Goal: Transaction & Acquisition: Download file/media

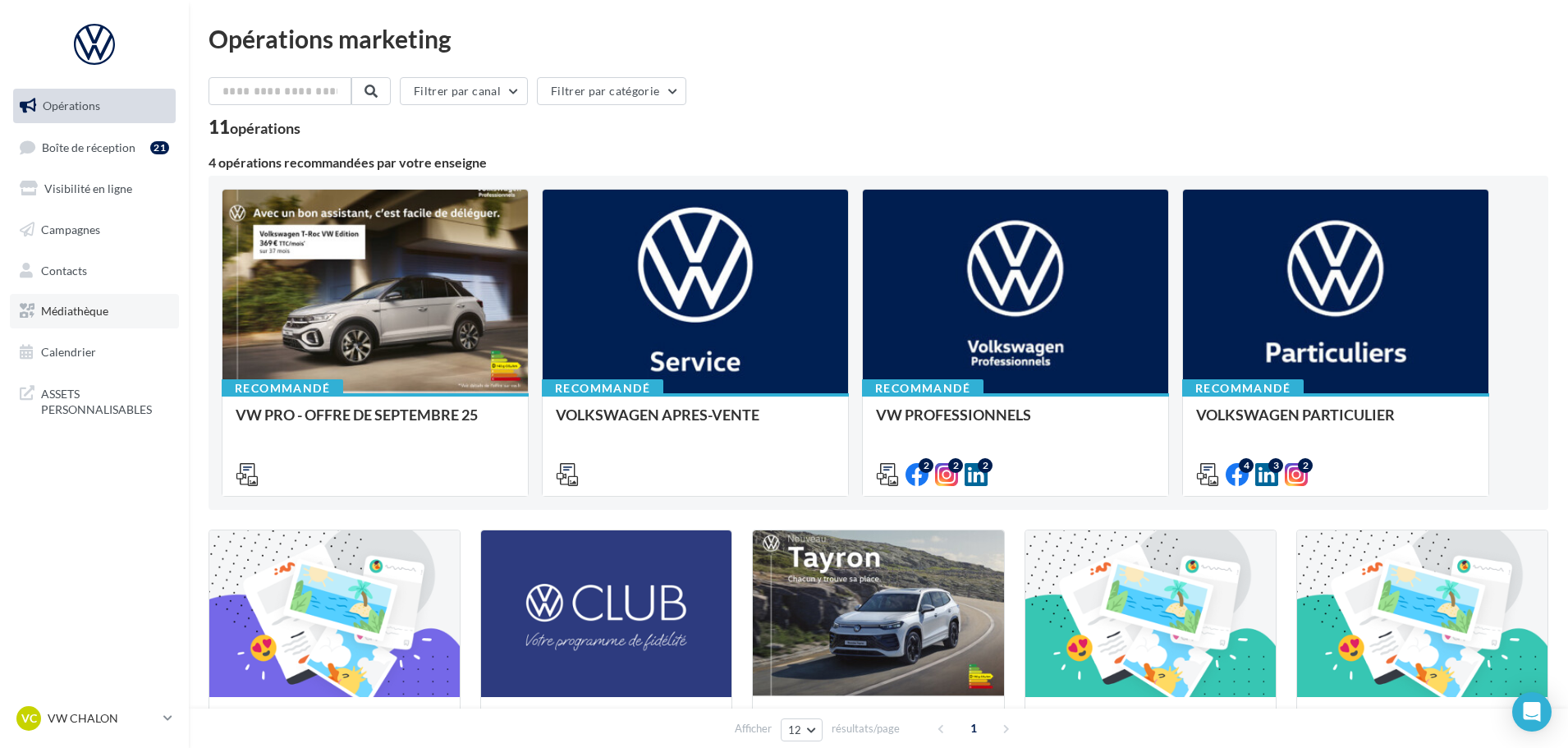
click at [79, 311] on span "Médiathèque" at bounding box center [75, 310] width 67 height 14
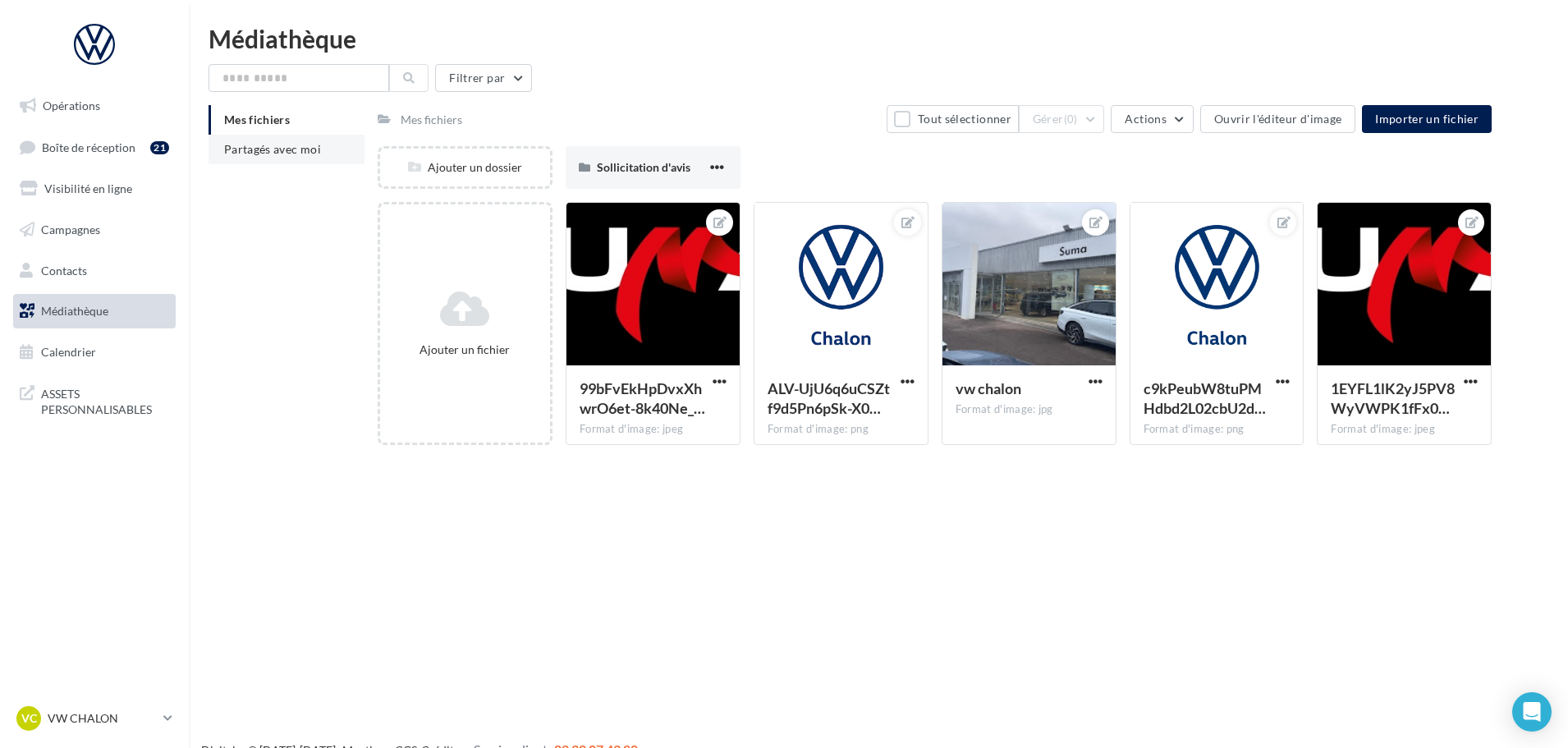
click at [248, 152] on span "Partagés avec moi" at bounding box center [273, 149] width 97 height 14
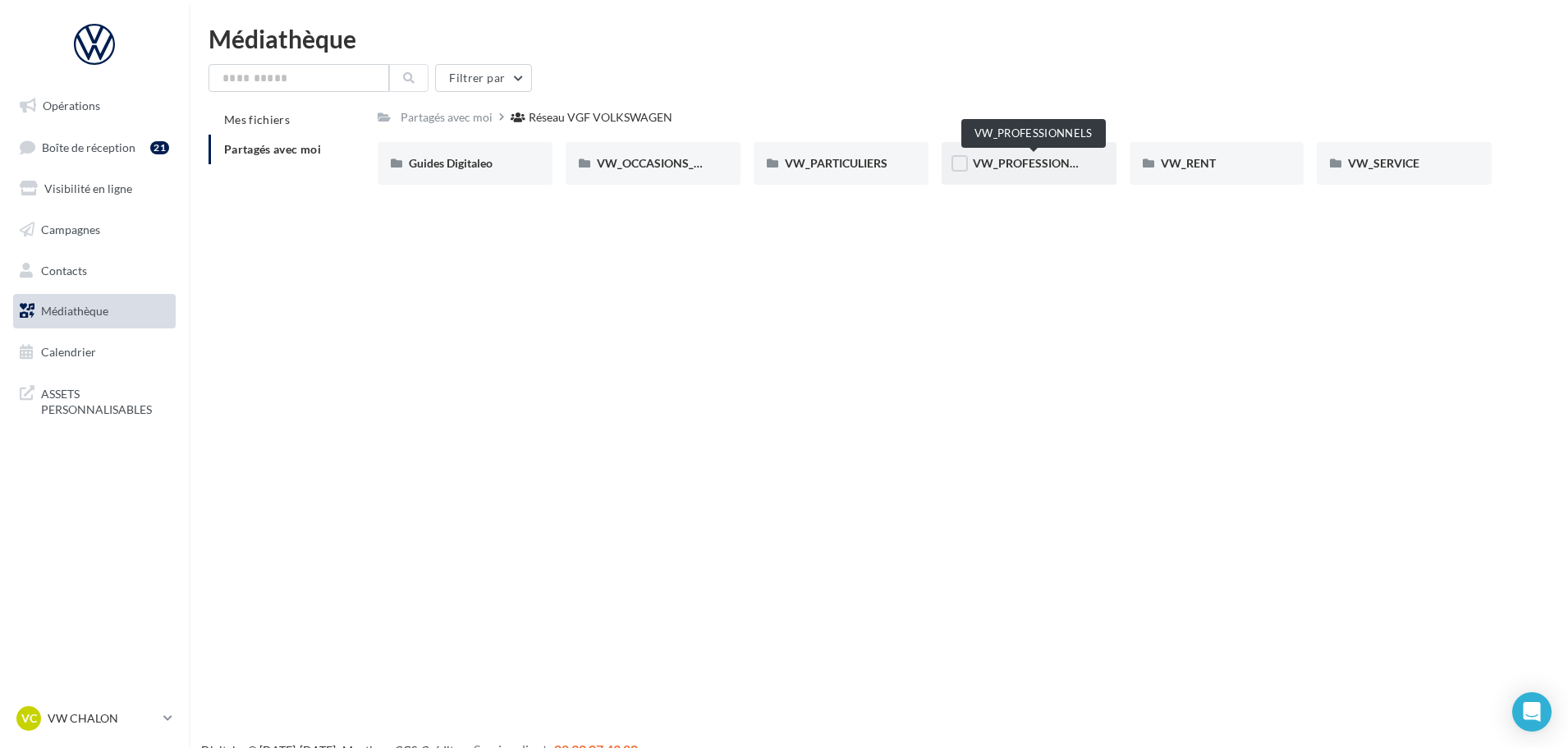
click at [1048, 157] on span "VW_PROFESSIONNELS" at bounding box center [1034, 163] width 124 height 14
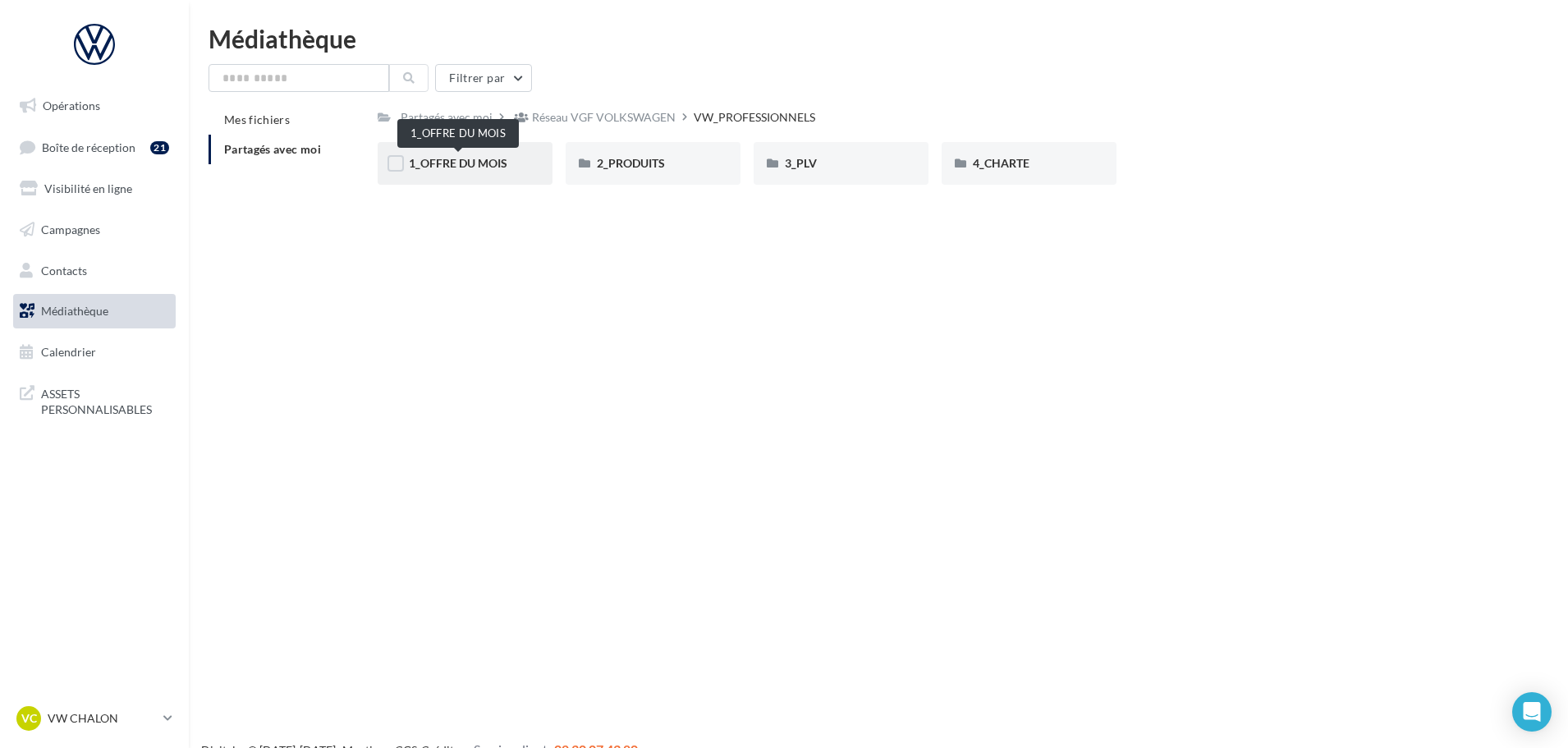
click at [491, 162] on span "1_OFFRE DU MOIS" at bounding box center [458, 163] width 99 height 14
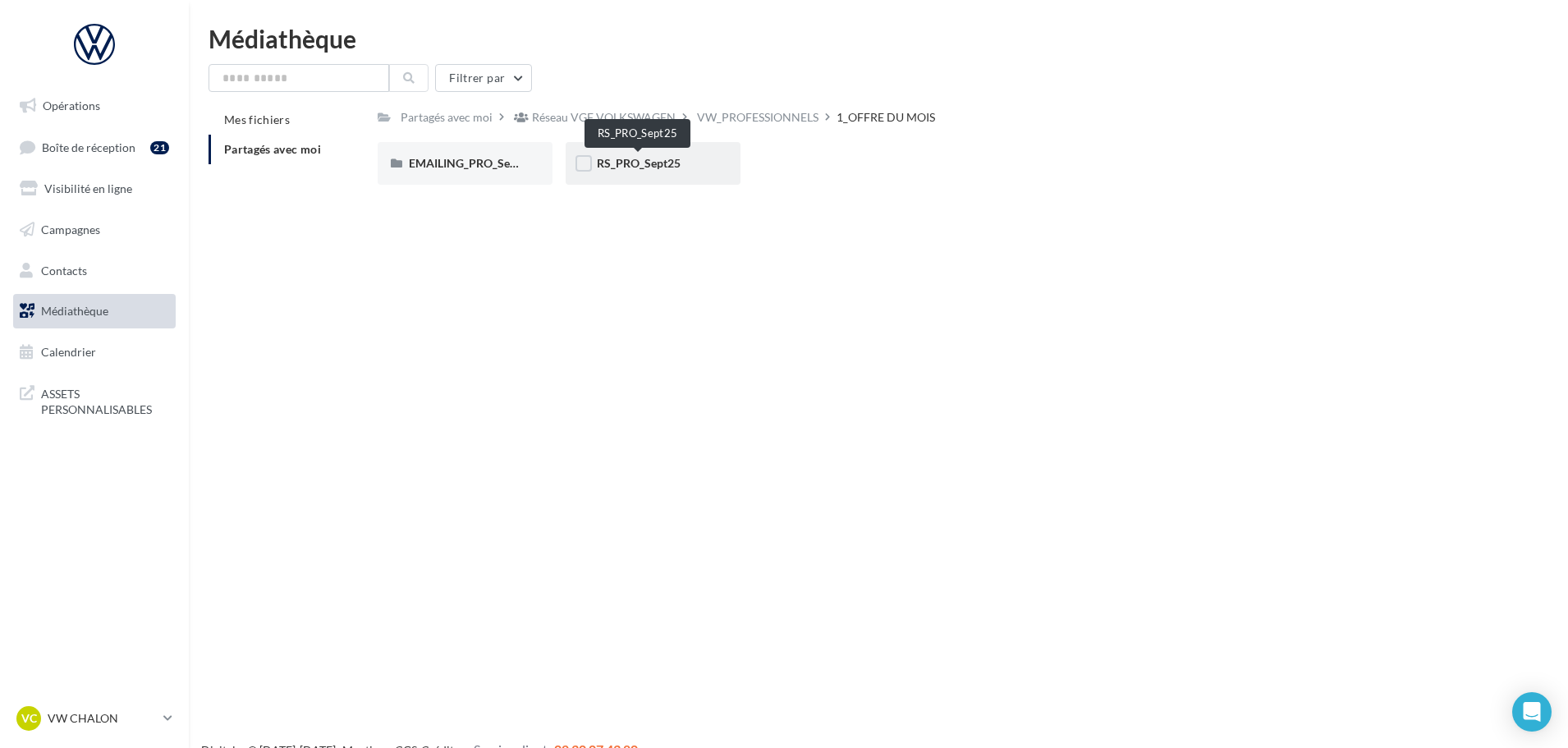
click at [653, 156] on span "RS_PRO_Sept25" at bounding box center [638, 163] width 84 height 14
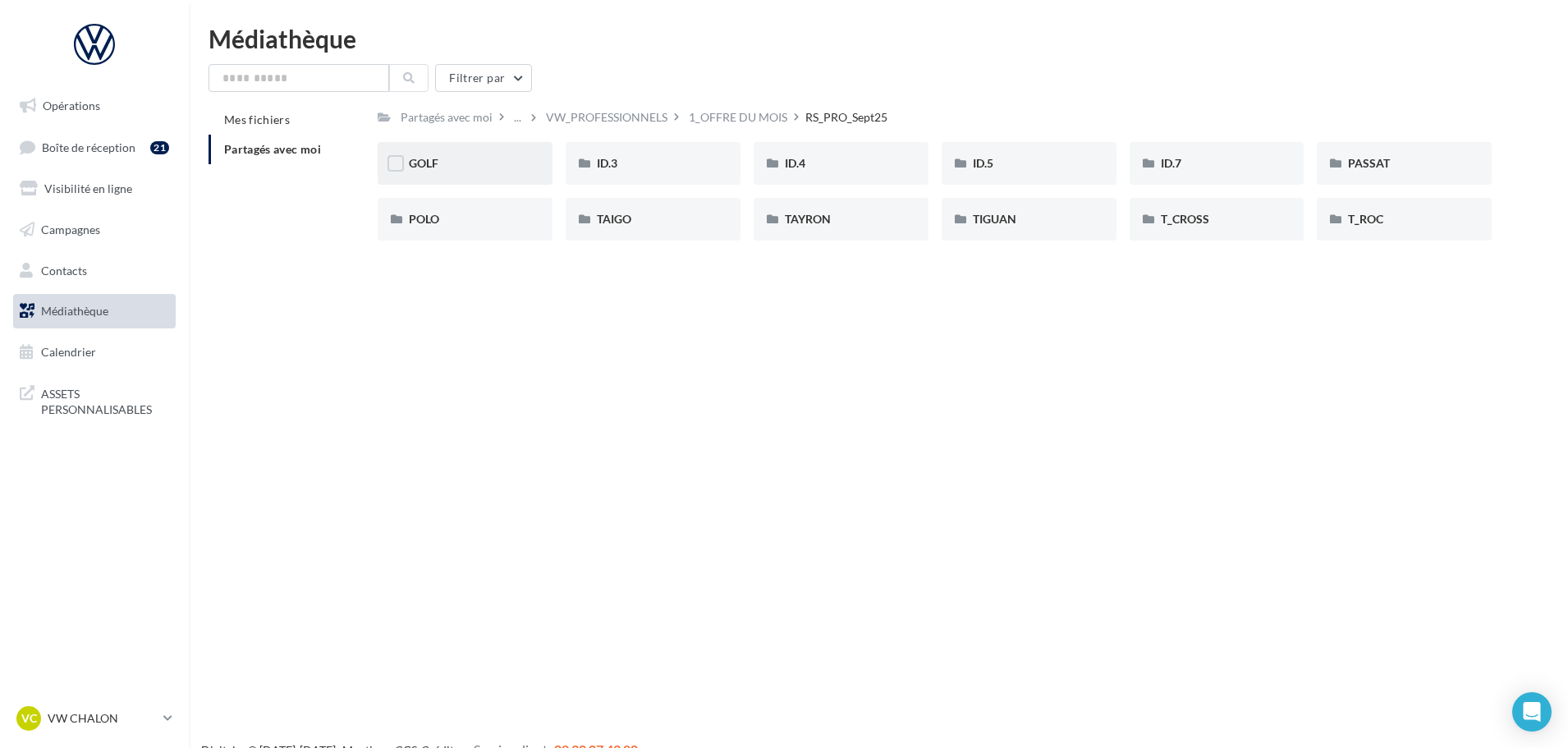
click at [467, 171] on div "GOLF" at bounding box center [464, 163] width 112 height 17
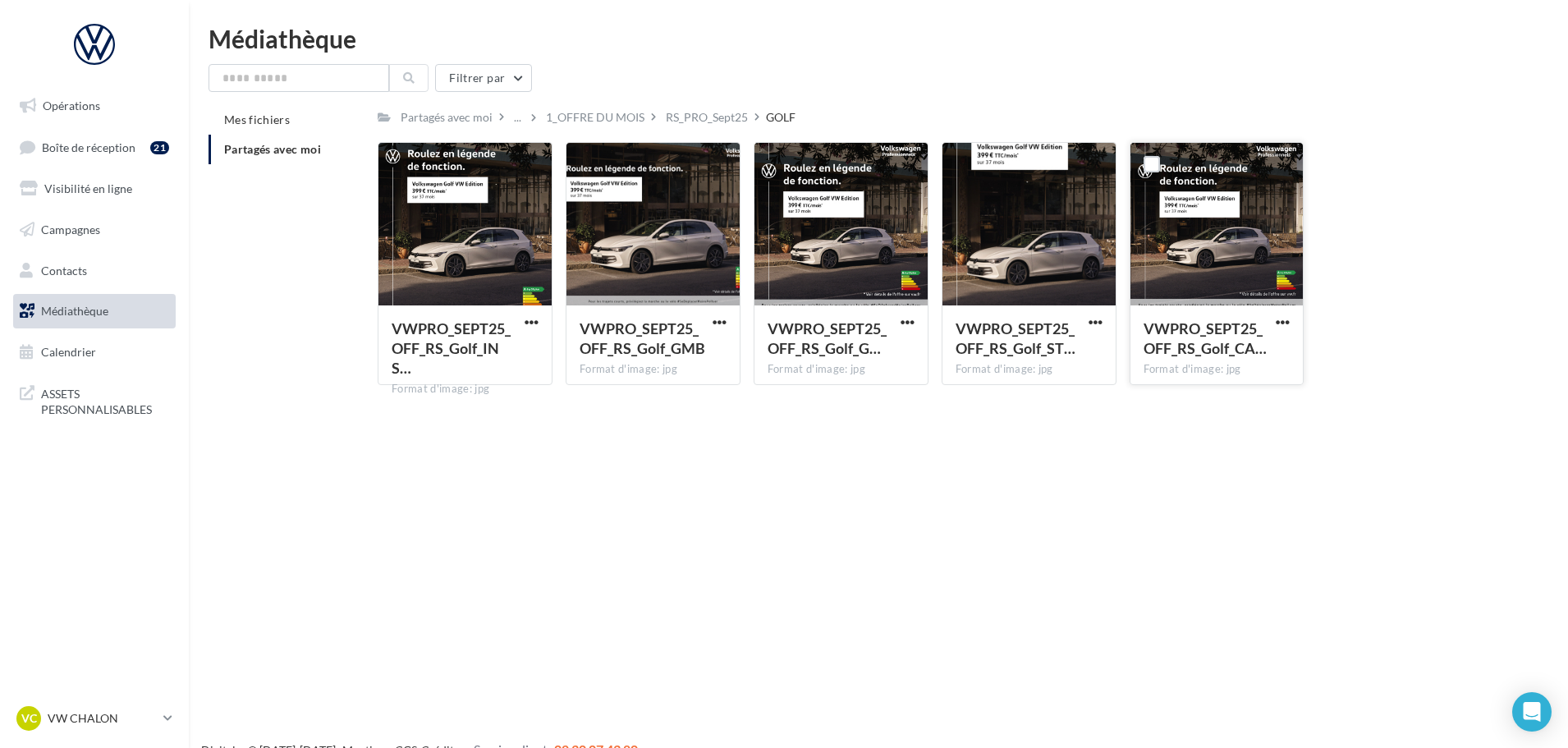
click at [1203, 273] on div at bounding box center [1217, 225] width 173 height 164
click at [1286, 321] on span "button" at bounding box center [1282, 322] width 14 height 14
click at [1191, 354] on button "Télécharger" at bounding box center [1211, 355] width 164 height 42
click at [706, 120] on div "RS_PRO_Sept25" at bounding box center [706, 117] width 82 height 17
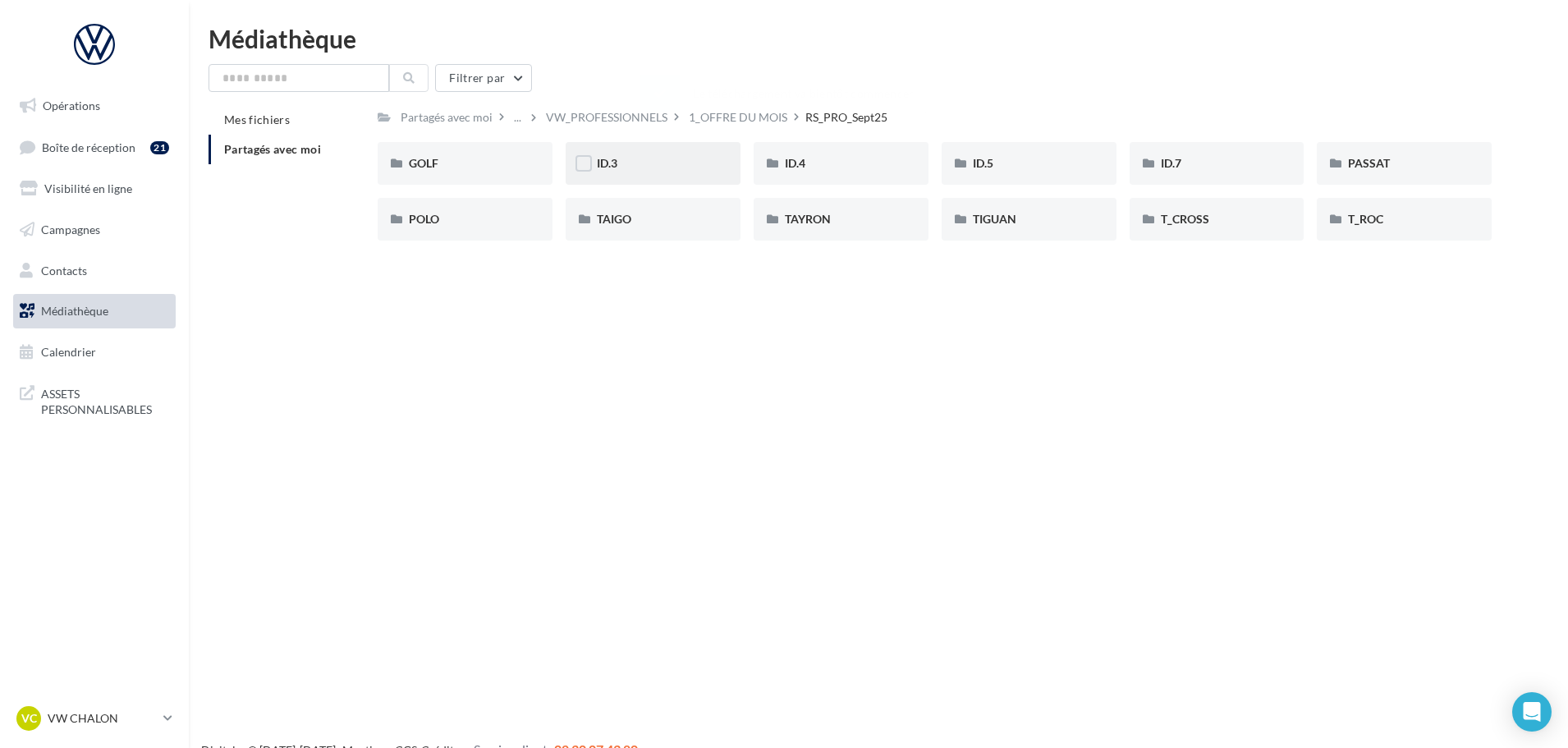
click at [619, 168] on div "ID.3" at bounding box center [653, 163] width 112 height 17
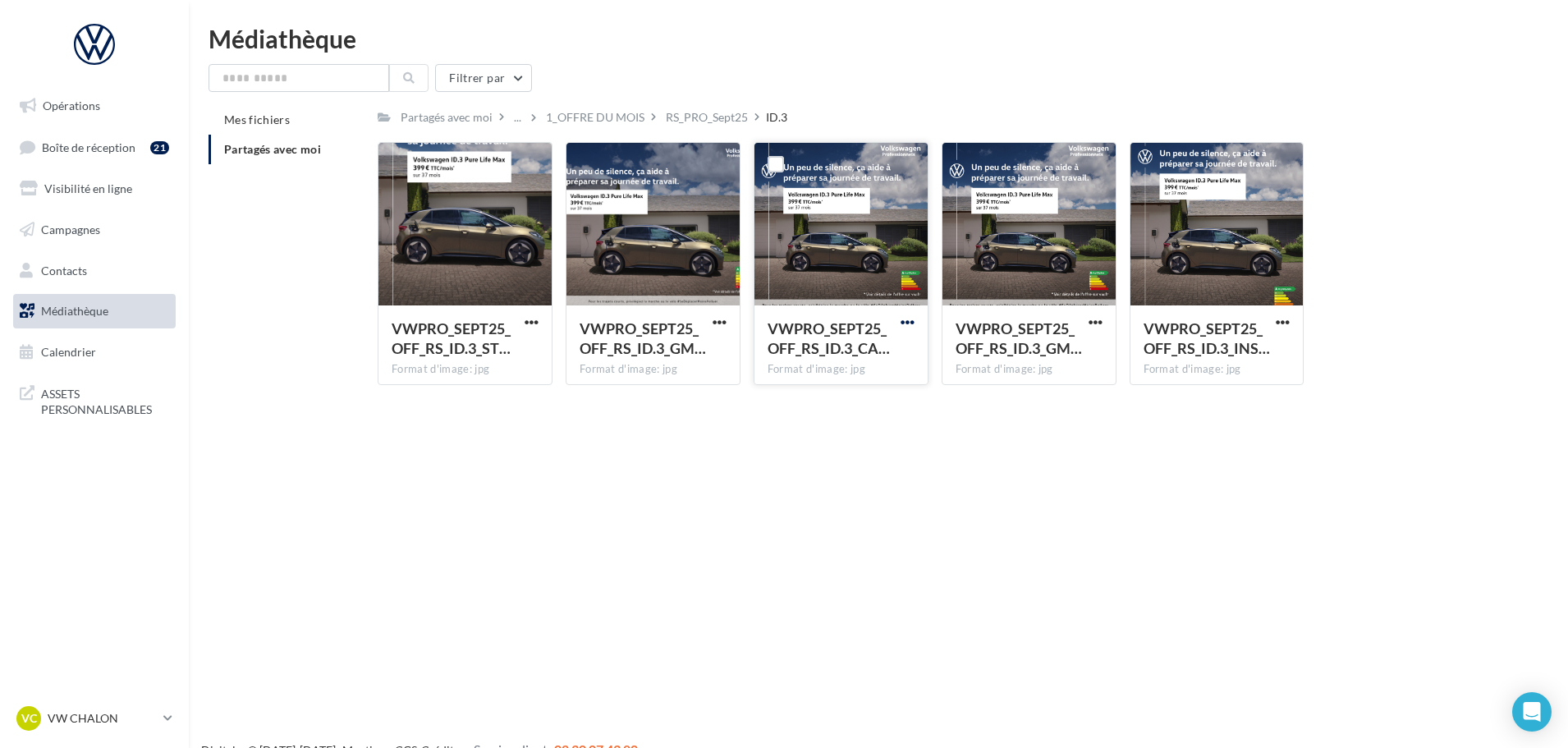
click at [909, 318] on span "button" at bounding box center [907, 322] width 14 height 14
click at [836, 362] on button "Télécharger" at bounding box center [835, 355] width 164 height 42
click at [719, 121] on div "RS_PRO_Sept25" at bounding box center [706, 117] width 82 height 17
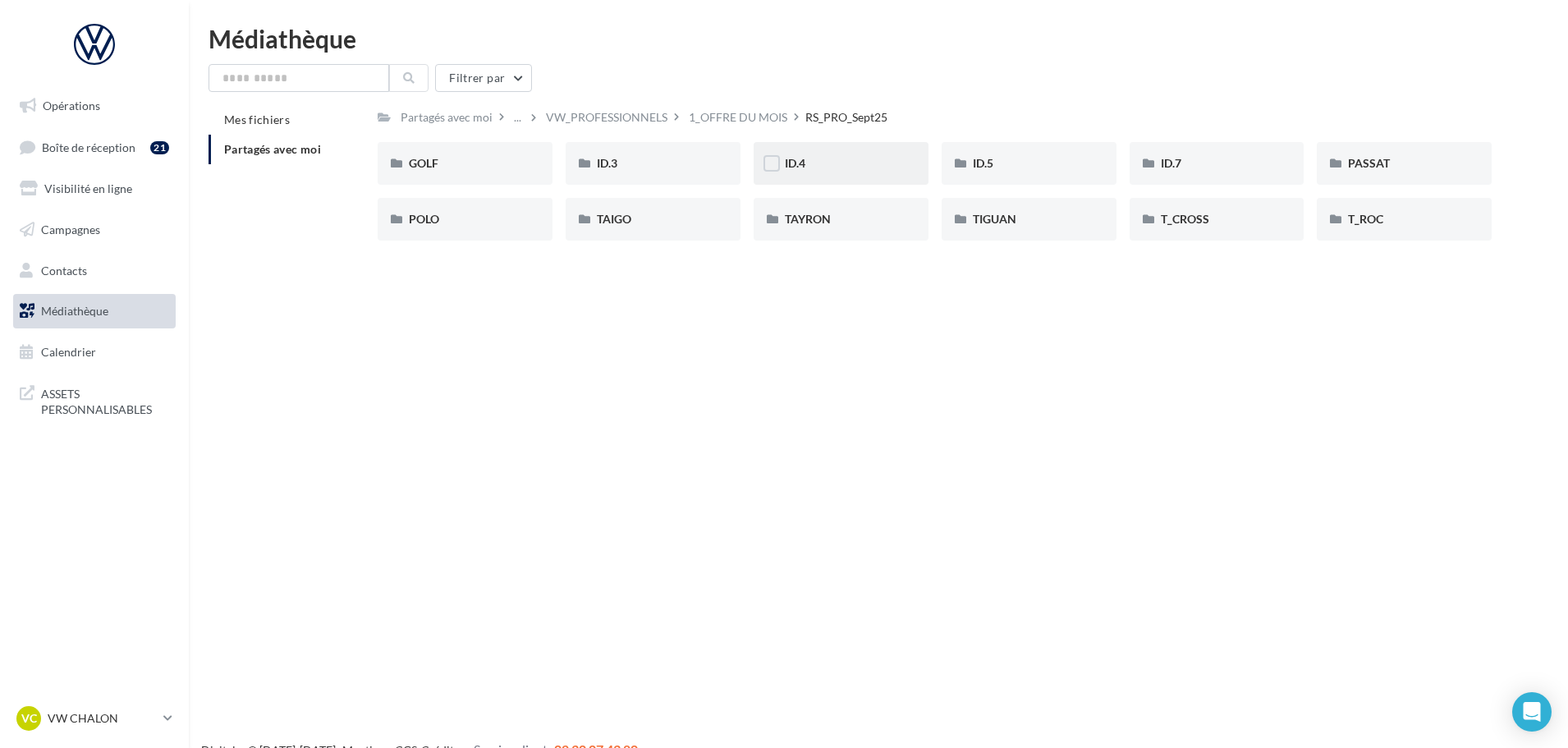
click at [807, 172] on div "ID.4" at bounding box center [840, 163] width 112 height 17
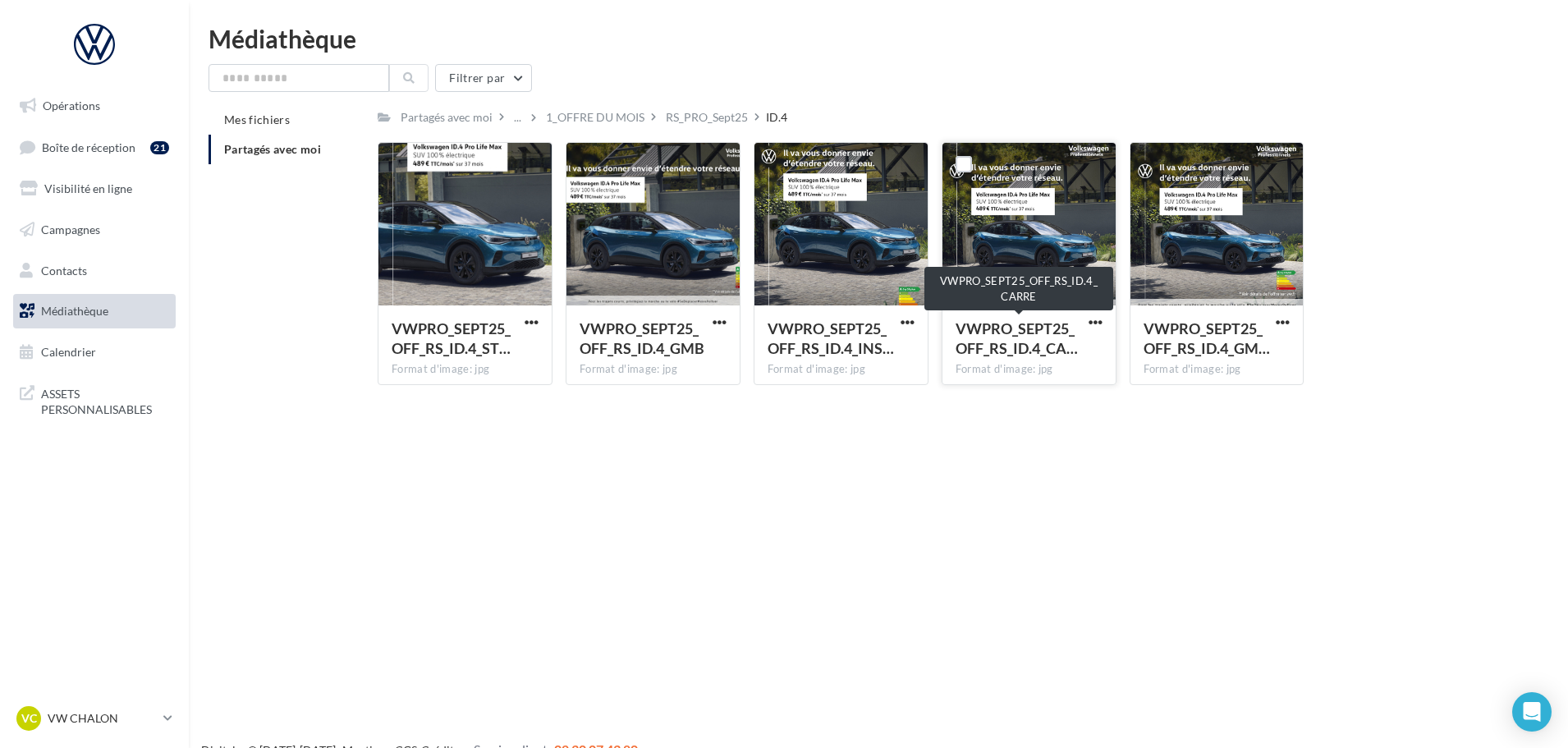
click at [1039, 351] on span "VWPRO_SEPT25_OFF_RS_ID.4_CA…" at bounding box center [1016, 338] width 123 height 38
click at [1100, 319] on span "button" at bounding box center [1095, 322] width 14 height 14
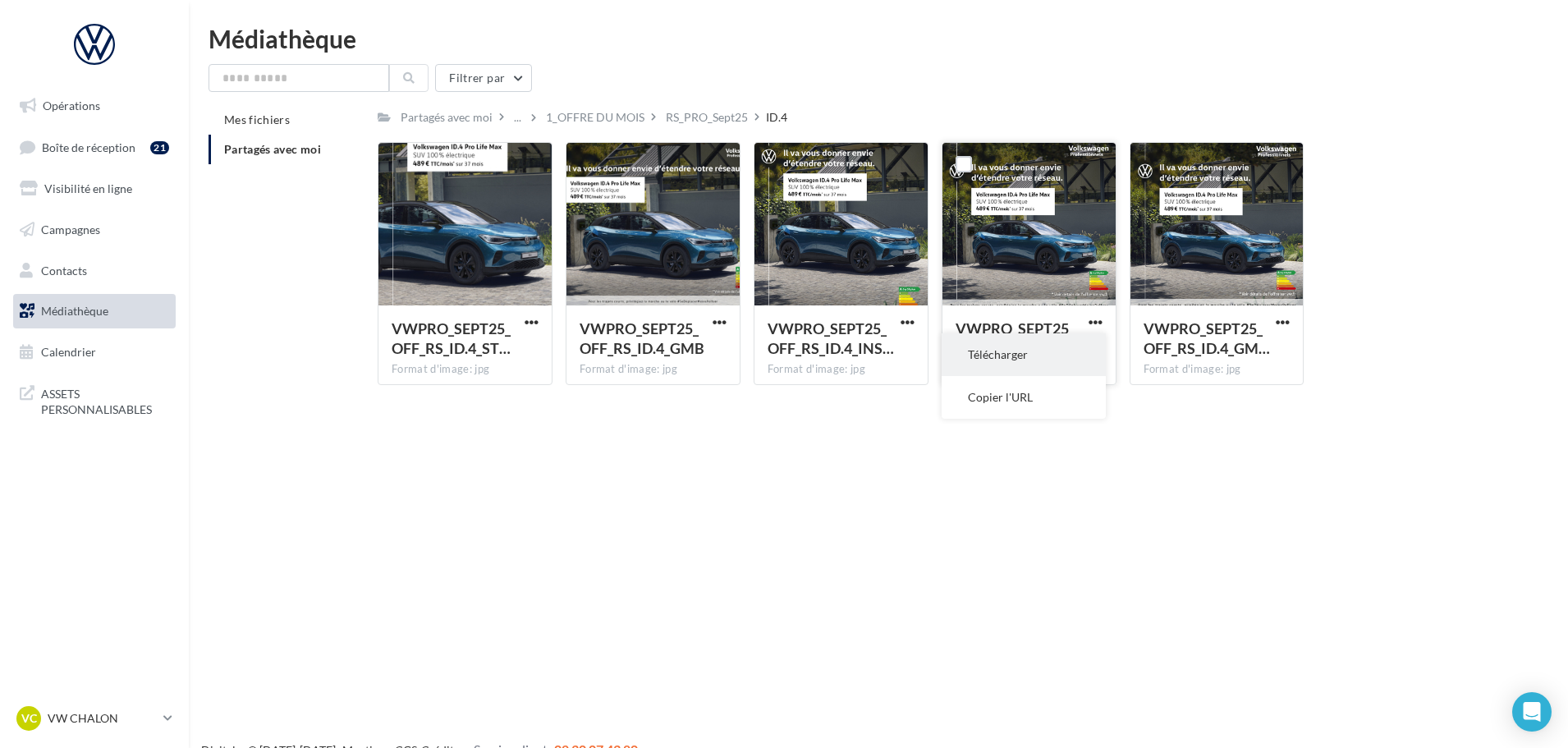
click at [1029, 360] on button "Télécharger" at bounding box center [1023, 355] width 164 height 42
click at [698, 118] on div "Le téléchargement va bientôt commencer" at bounding box center [783, 97] width 287 height 44
click at [721, 113] on div "Le téléchargement va bientôt commencer" at bounding box center [783, 97] width 287 height 44
click at [698, 115] on div "RS_PRO_Sept25" at bounding box center [706, 117] width 82 height 17
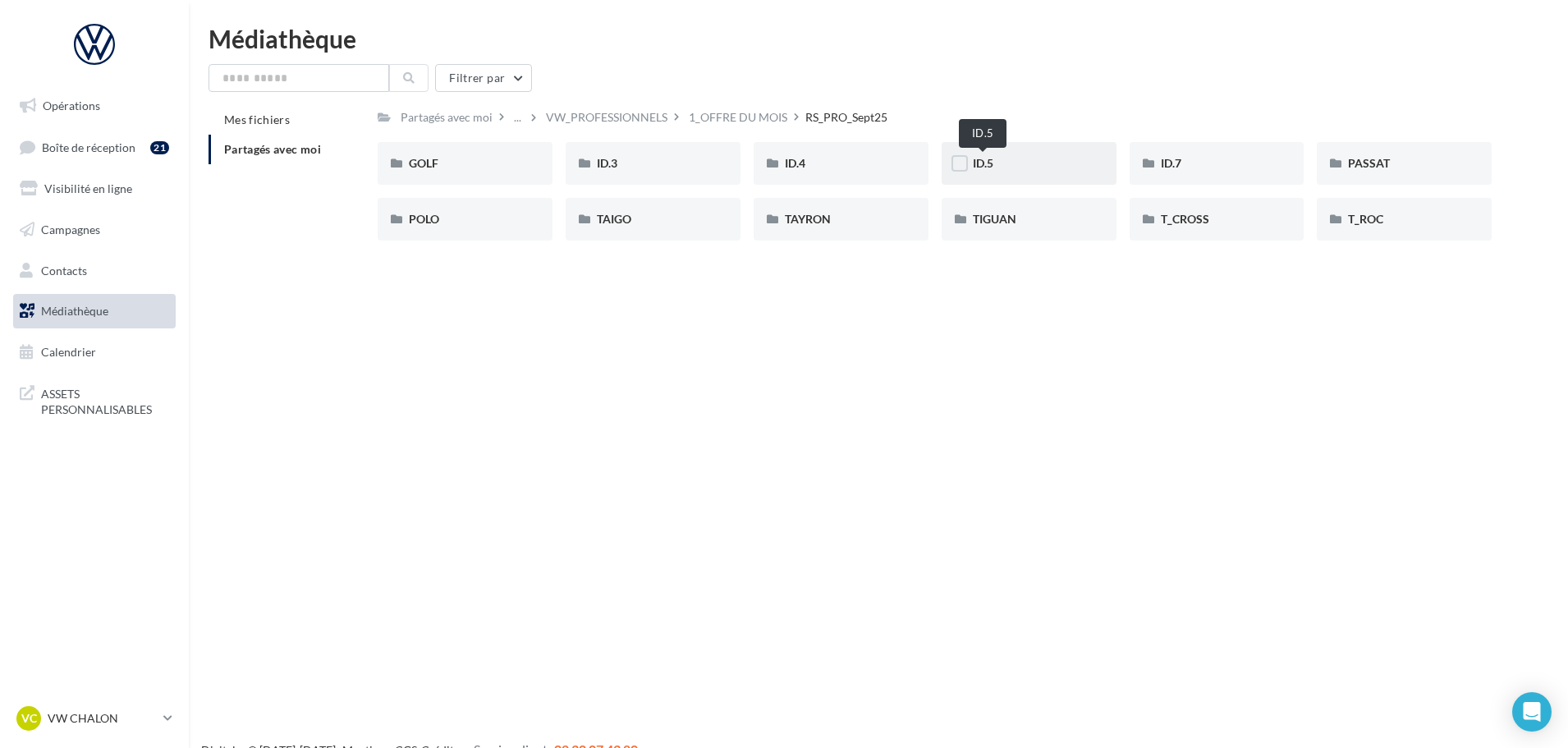
click at [991, 161] on span "ID.5" at bounding box center [982, 163] width 20 height 14
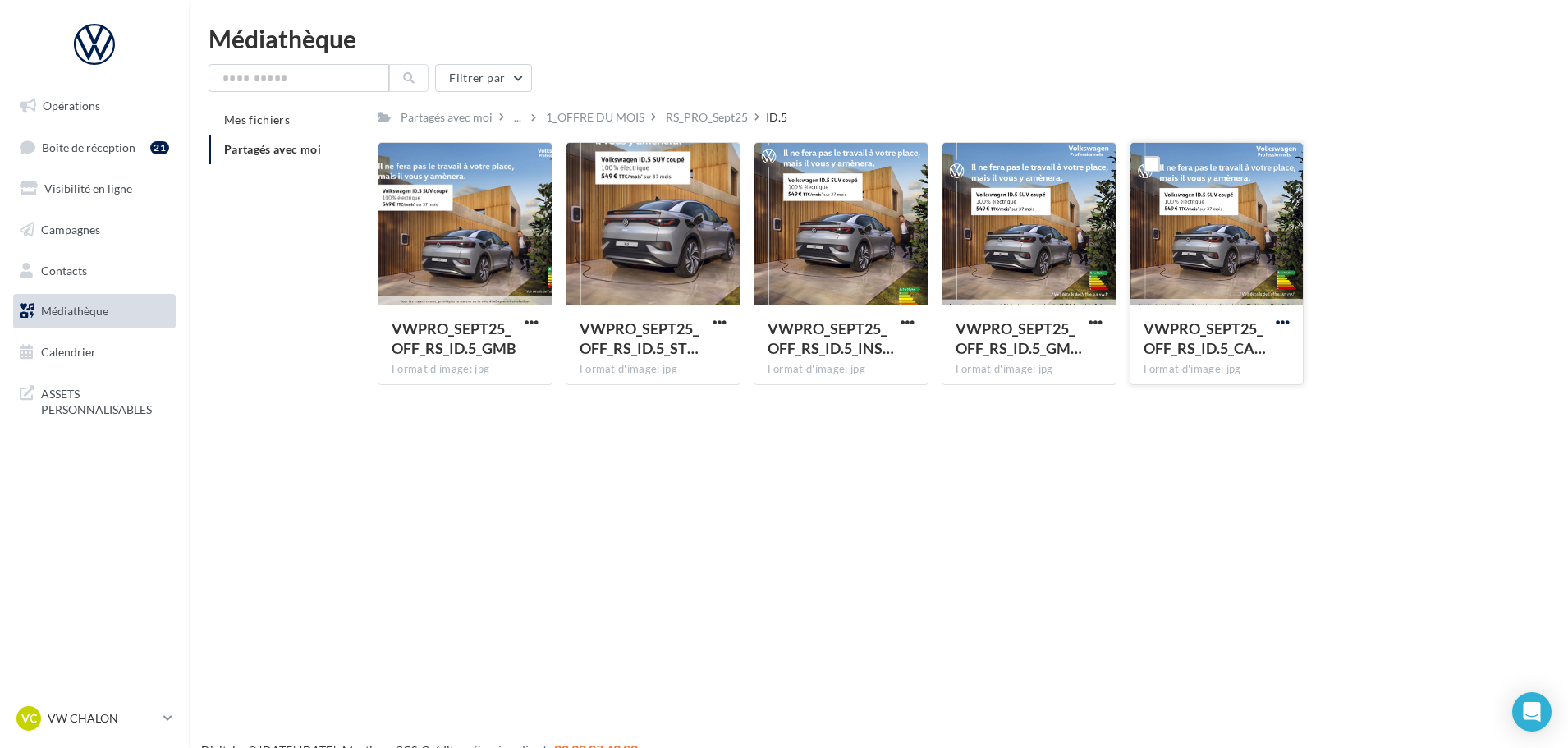
click at [1282, 323] on span "button" at bounding box center [1282, 322] width 14 height 14
click at [1207, 354] on button "Télécharger" at bounding box center [1211, 355] width 164 height 42
click at [721, 127] on div "RS_PRO_Sept25" at bounding box center [706, 116] width 89 height 24
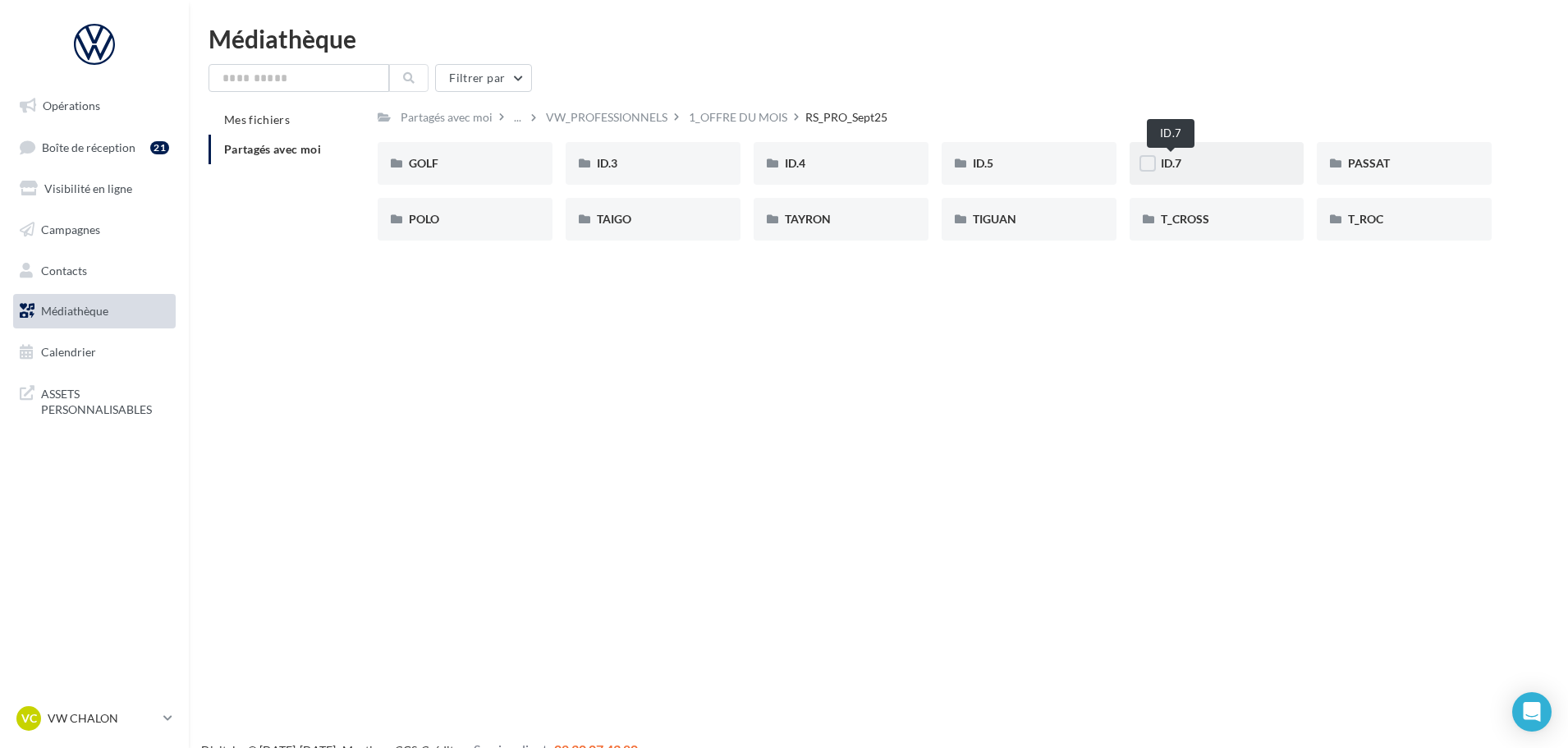
click at [1165, 166] on span "ID.7" at bounding box center [1170, 163] width 20 height 14
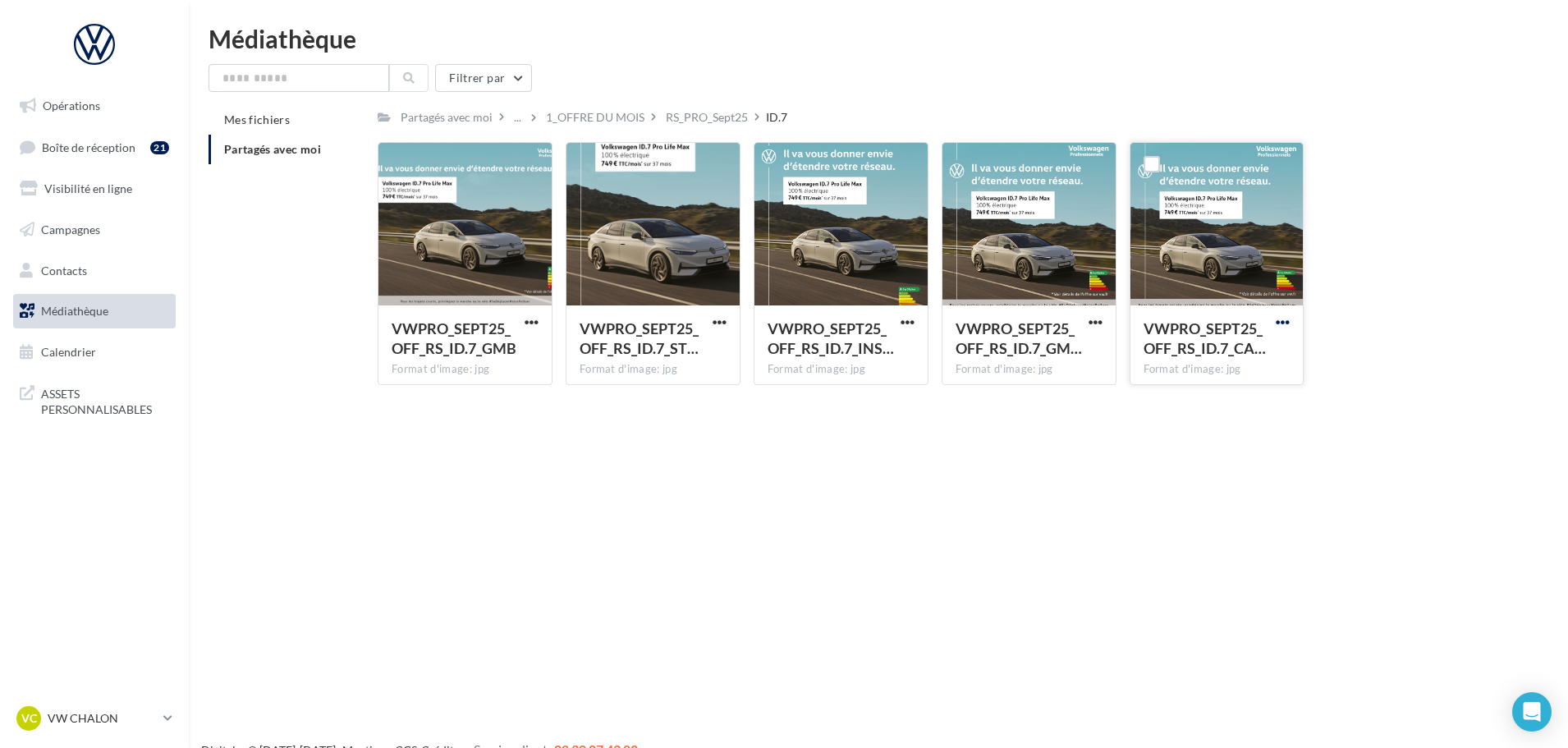
click at [1289, 316] on span "button" at bounding box center [1282, 322] width 14 height 14
click at [1206, 356] on button "Télécharger" at bounding box center [1211, 355] width 164 height 42
click at [719, 123] on div "RS_PRO_Sept25" at bounding box center [706, 117] width 82 height 17
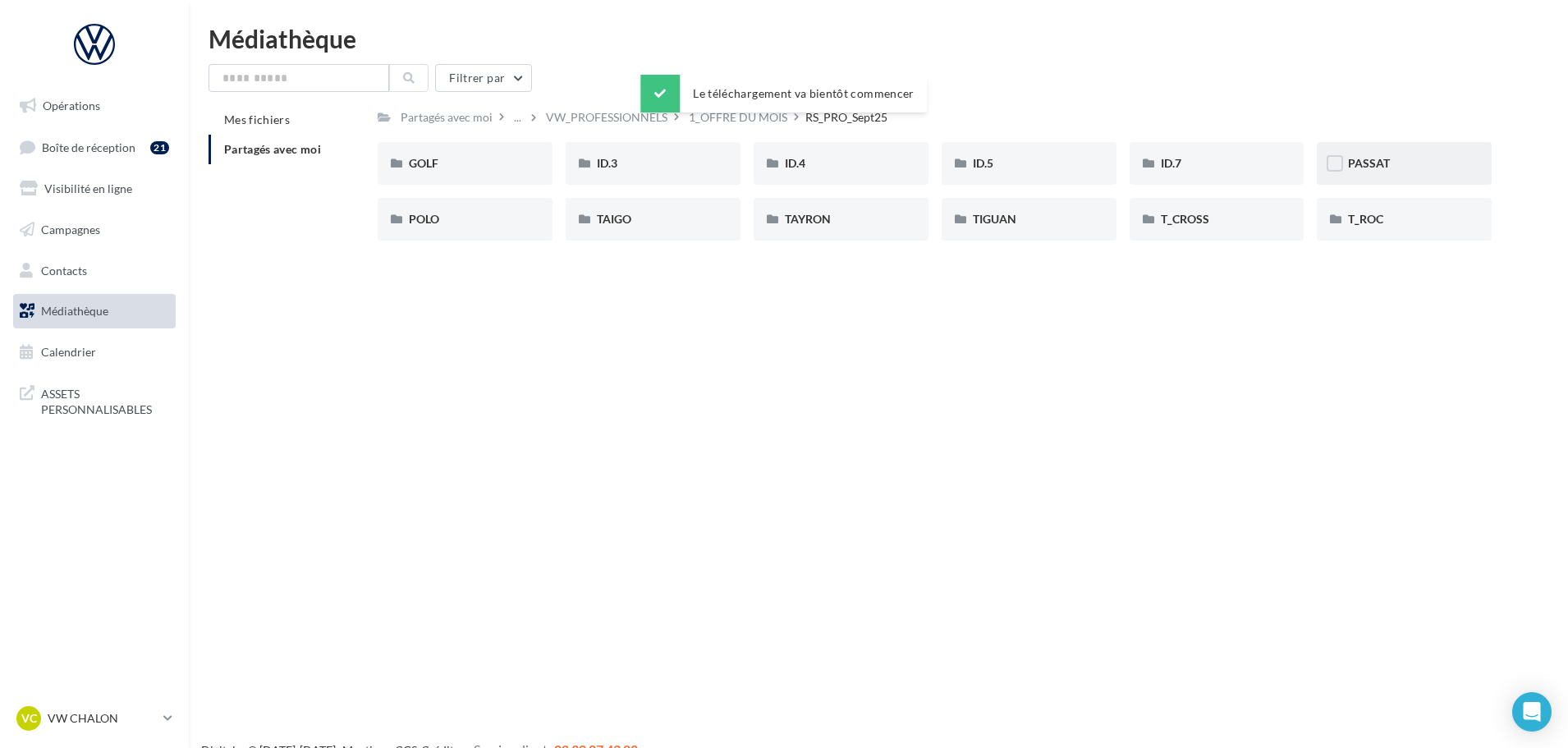
click at [1368, 172] on div "PASSAT" at bounding box center [1404, 163] width 175 height 42
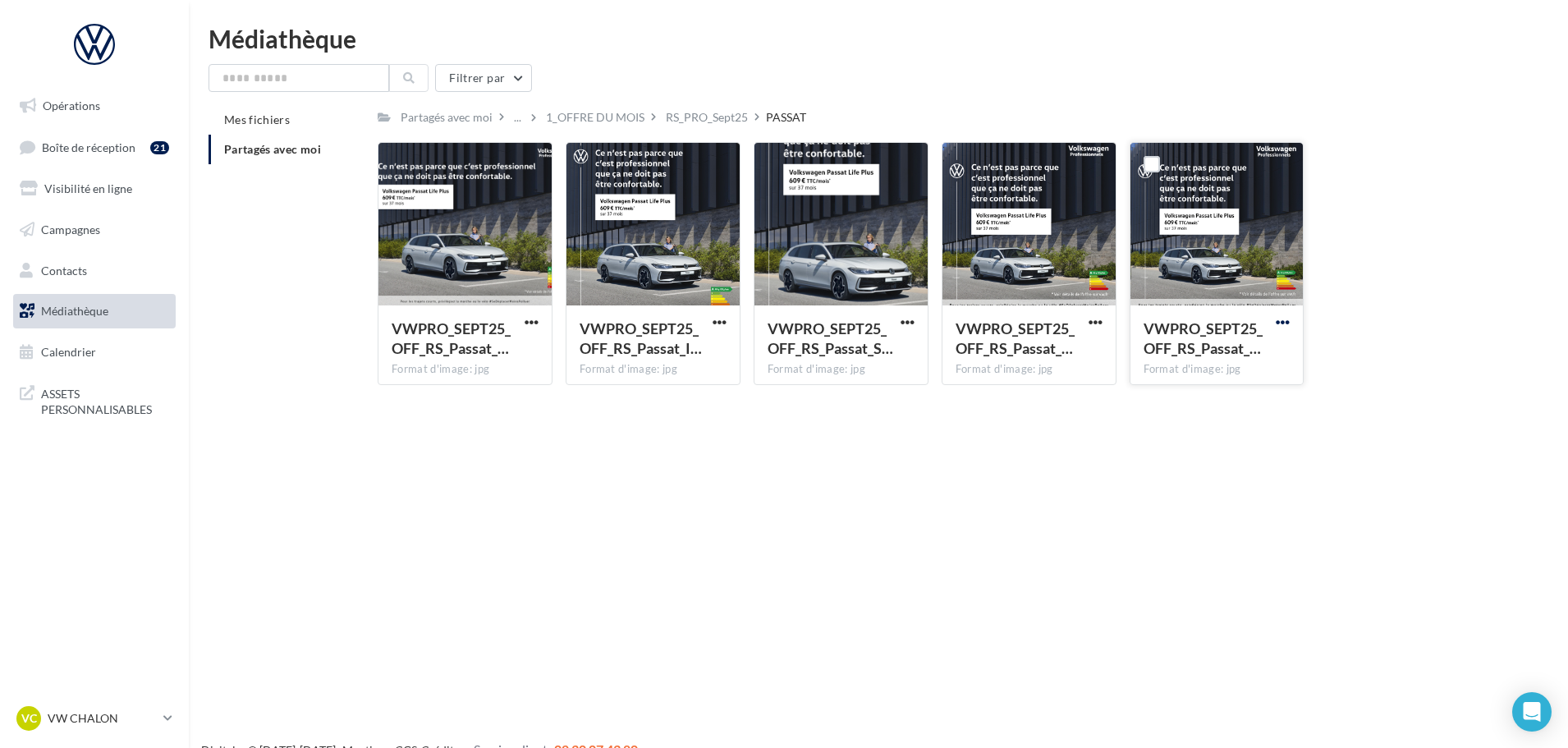
click at [1286, 322] on span "button" at bounding box center [1282, 322] width 14 height 14
click at [1201, 355] on button "Télécharger" at bounding box center [1211, 355] width 164 height 42
click at [728, 123] on div "RS_PRO_Sept25" at bounding box center [706, 117] width 82 height 17
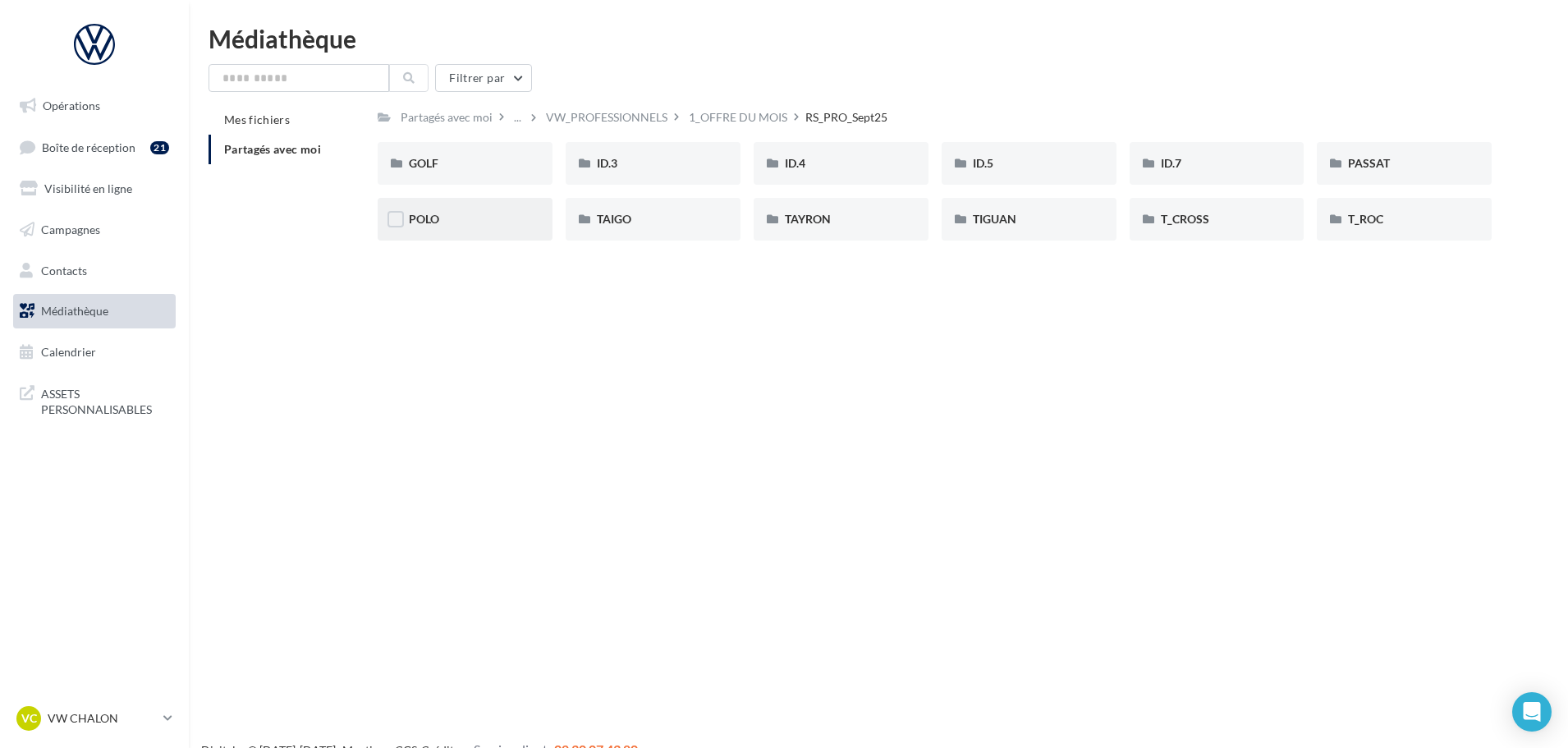
click at [459, 225] on div "POLO" at bounding box center [464, 219] width 112 height 17
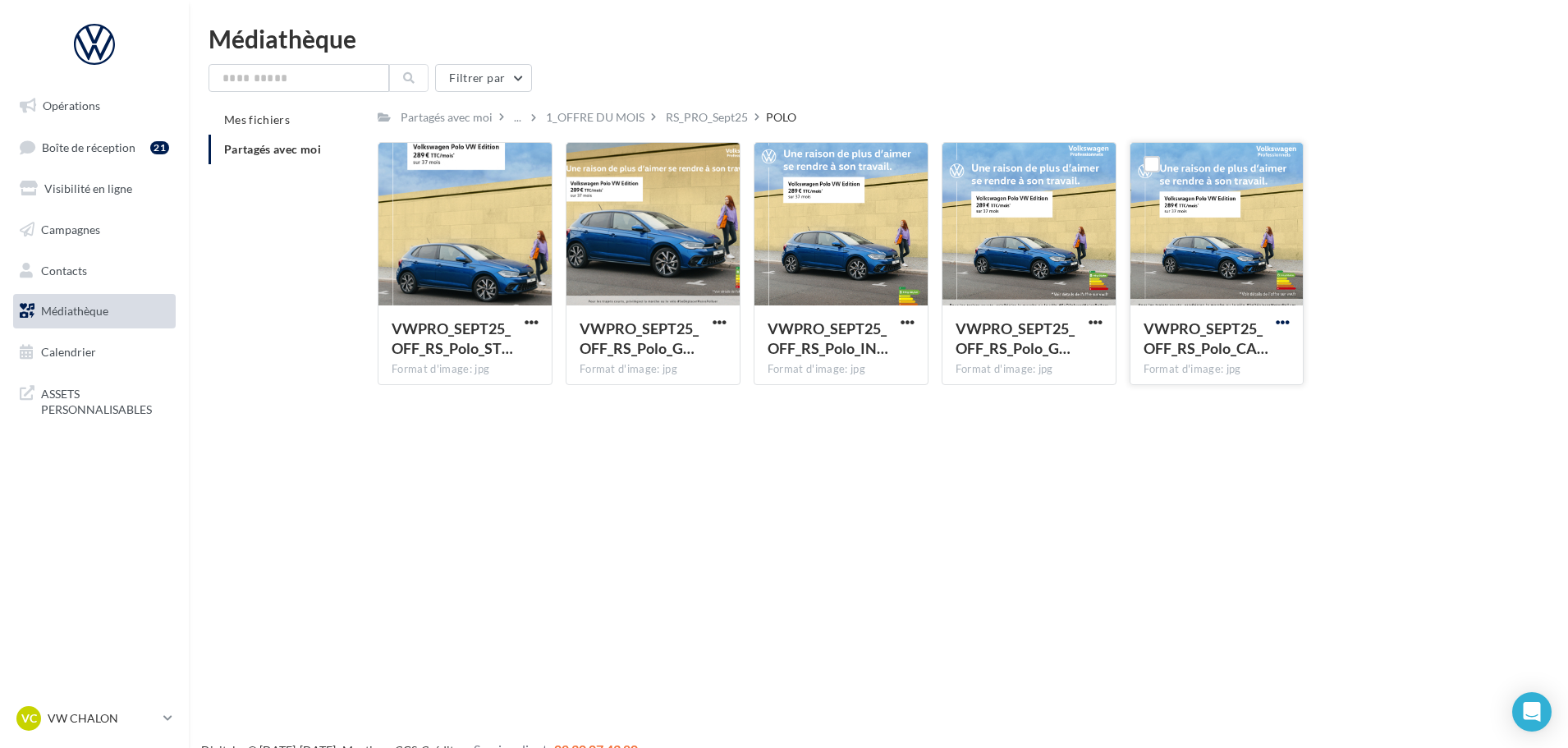
click at [1284, 322] on span "button" at bounding box center [1282, 322] width 14 height 14
click at [1197, 363] on button "Télécharger" at bounding box center [1211, 355] width 164 height 42
click at [703, 118] on div "Le téléchargement va bientôt commencer" at bounding box center [783, 97] width 287 height 44
click at [715, 122] on div "RS_PRO_Sept25" at bounding box center [706, 117] width 82 height 17
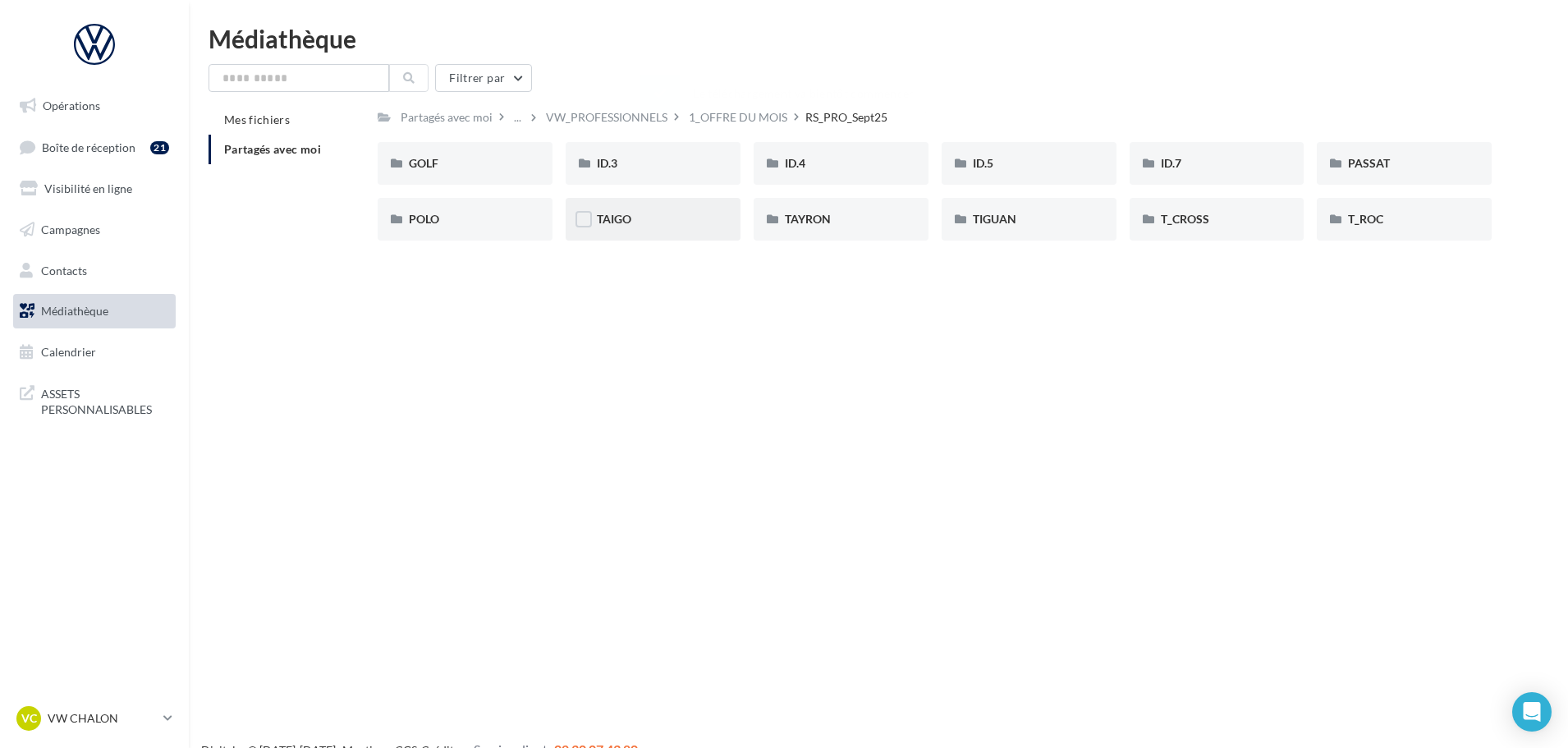
click at [684, 225] on div "TAIGO" at bounding box center [653, 219] width 112 height 17
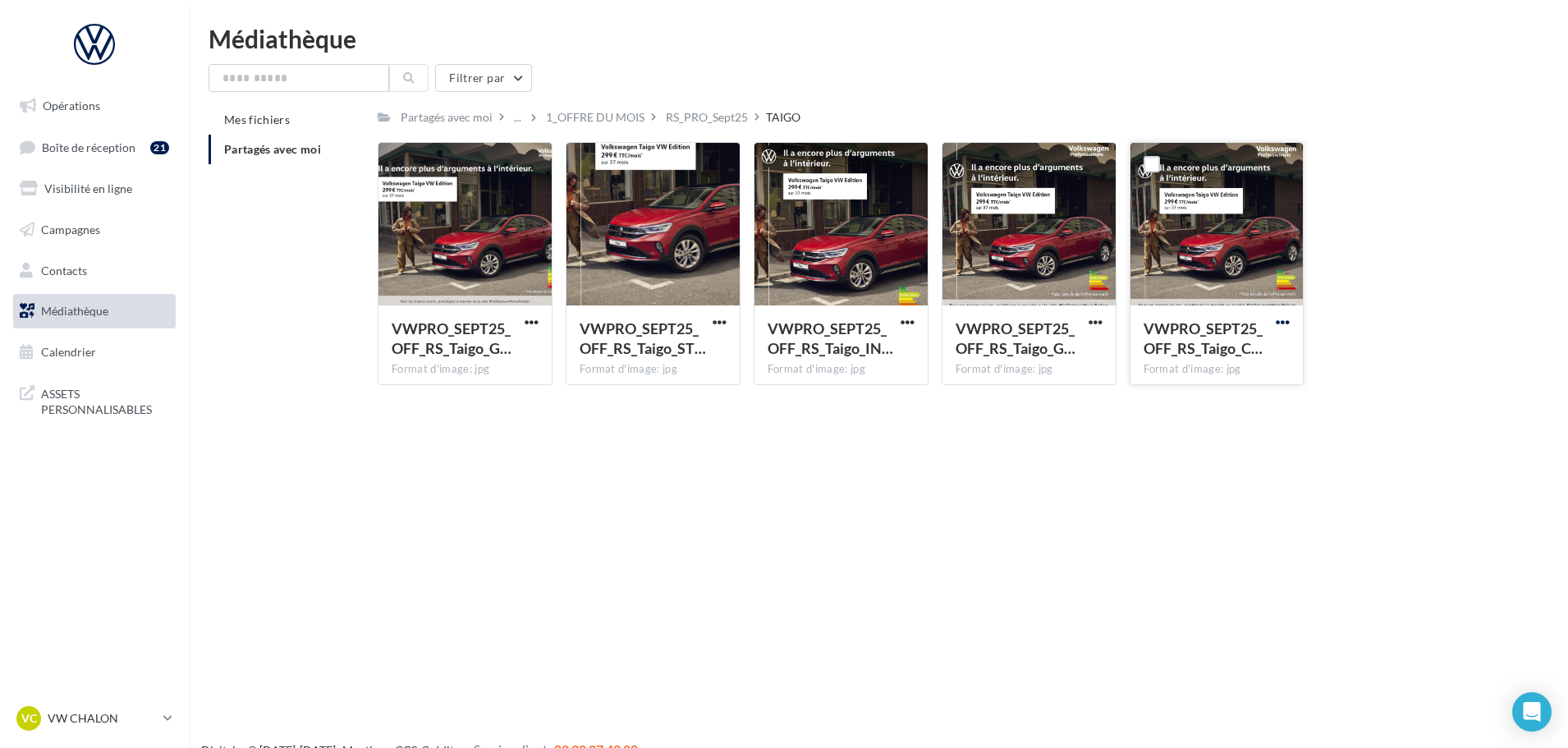
click at [1288, 323] on span "button" at bounding box center [1282, 322] width 14 height 14
click at [1202, 360] on button "Télécharger" at bounding box center [1211, 355] width 164 height 42
click at [723, 121] on div "RS_PRO_Sept25" at bounding box center [706, 117] width 82 height 17
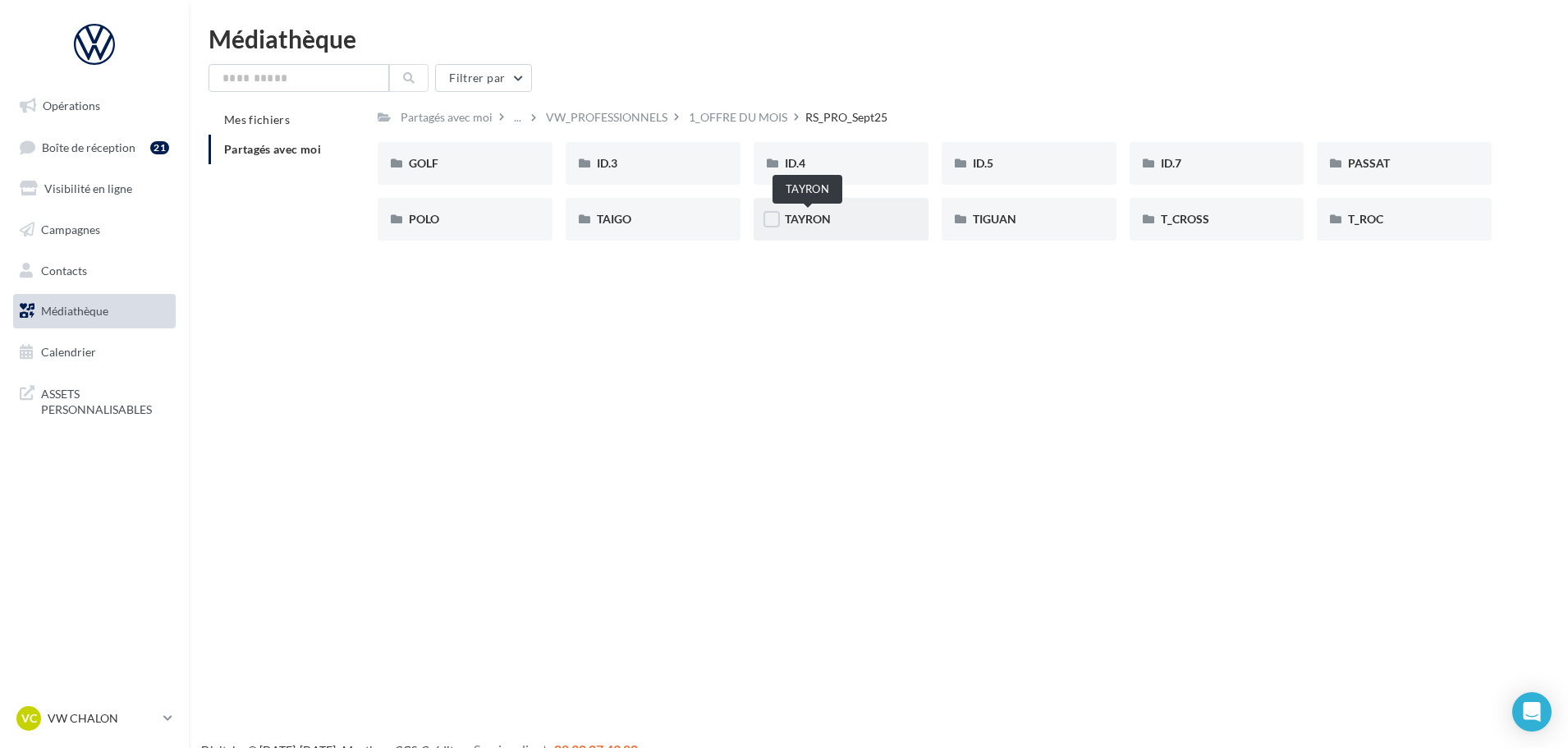
click at [820, 221] on span "TAYRON" at bounding box center [808, 219] width 46 height 14
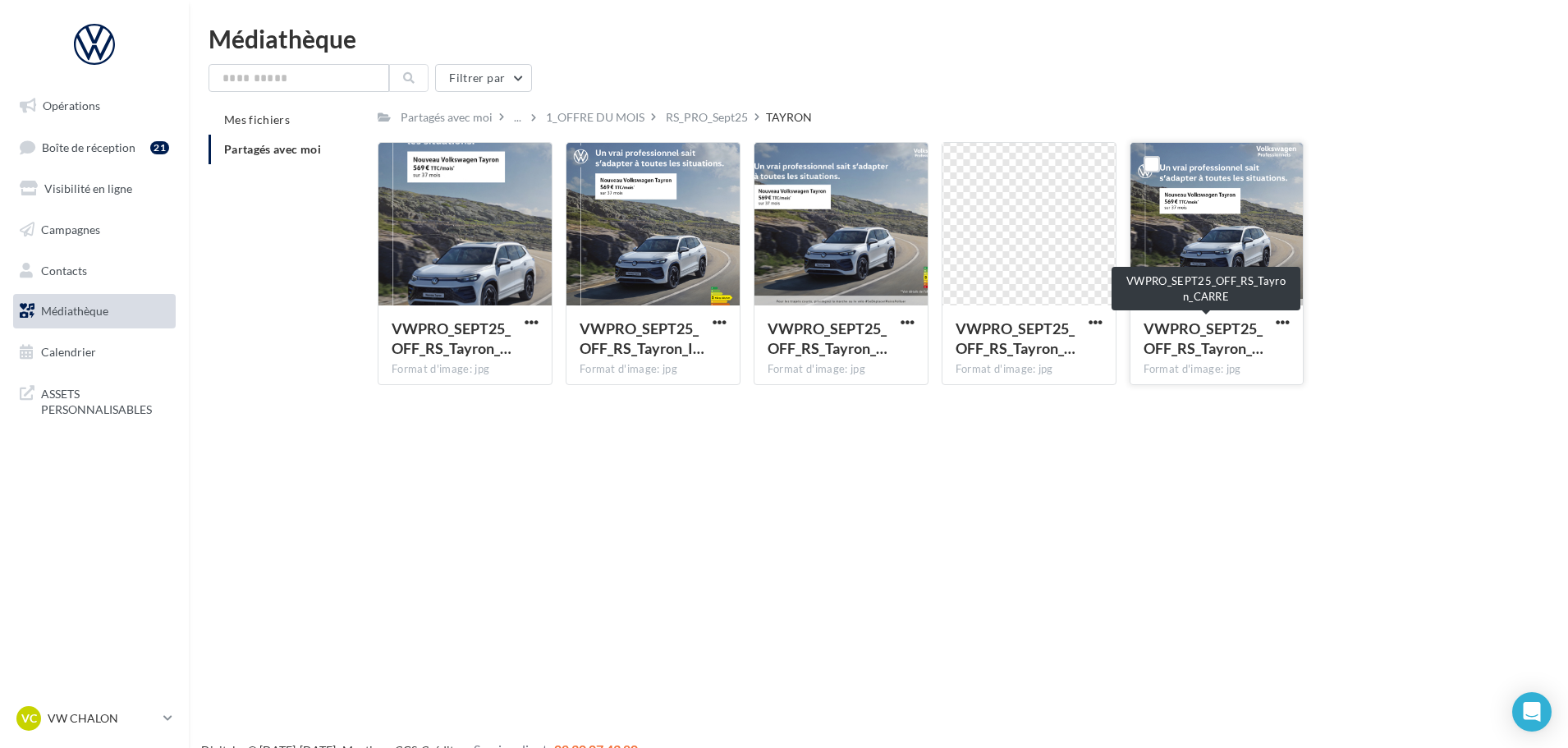
click at [1215, 338] on div "VWPRO_SEPT25_OFF_RS_Tayron_…" at bounding box center [1206, 338] width 127 height 40
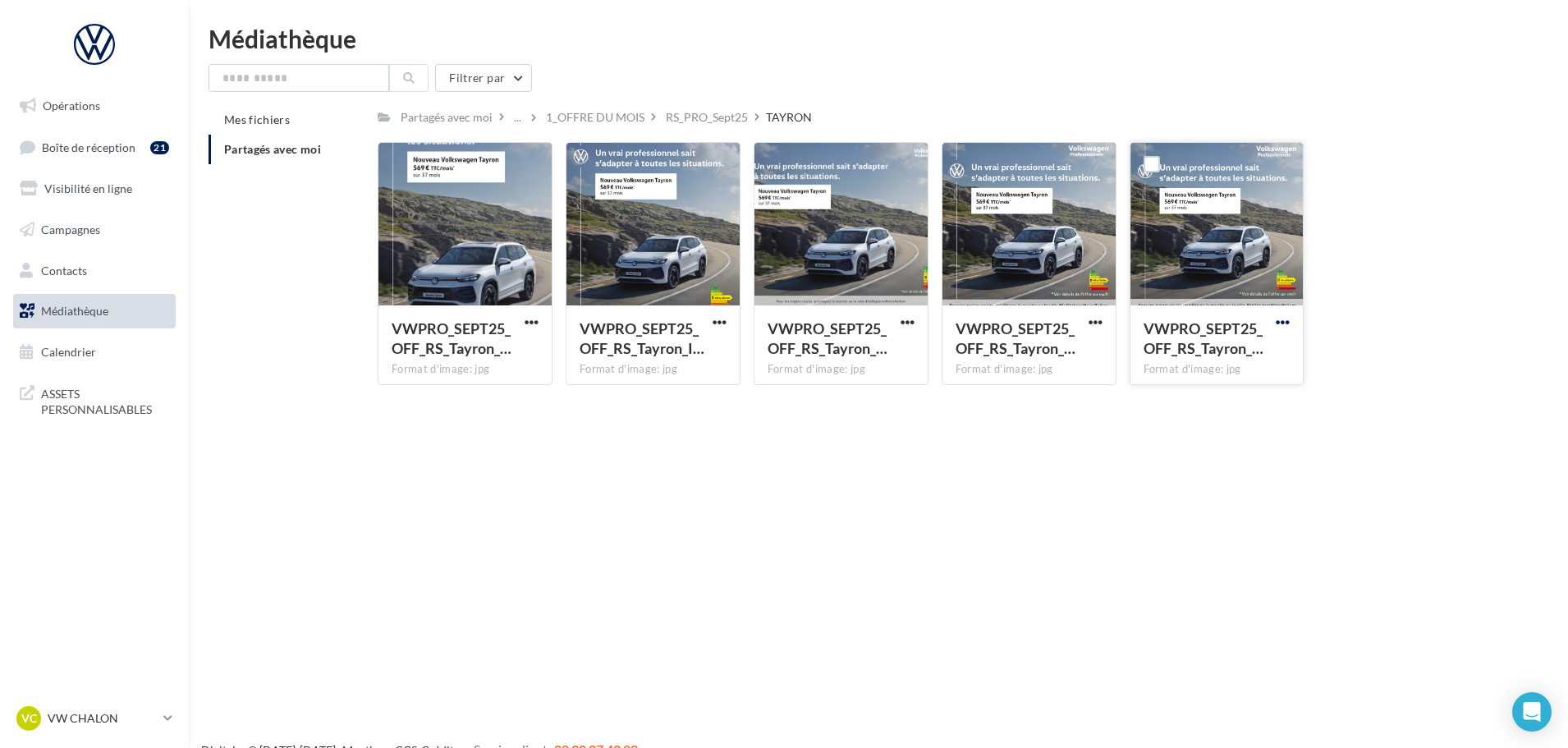
click at [1283, 321] on span "button" at bounding box center [1282, 322] width 14 height 14
click at [1194, 348] on button "Télécharger" at bounding box center [1211, 355] width 164 height 42
click at [701, 116] on div "Le téléchargement va bientôt commencer" at bounding box center [783, 97] width 287 height 44
click at [712, 116] on div "Le téléchargement va bientôt commencer" at bounding box center [783, 97] width 287 height 44
click at [714, 122] on div "RS_PRO_Sept25" at bounding box center [706, 117] width 82 height 17
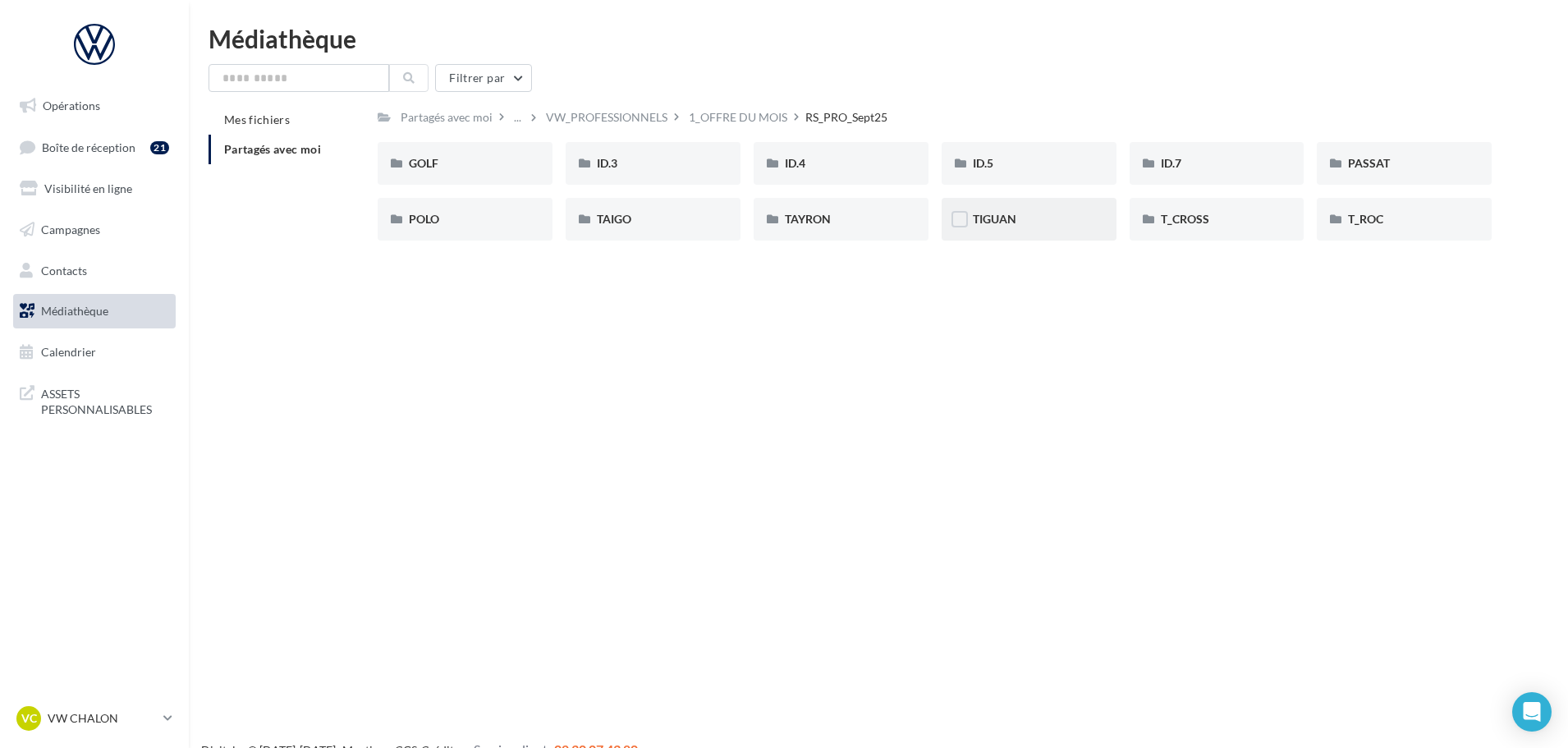
click at [1022, 223] on div "TIGUAN" at bounding box center [1028, 219] width 112 height 17
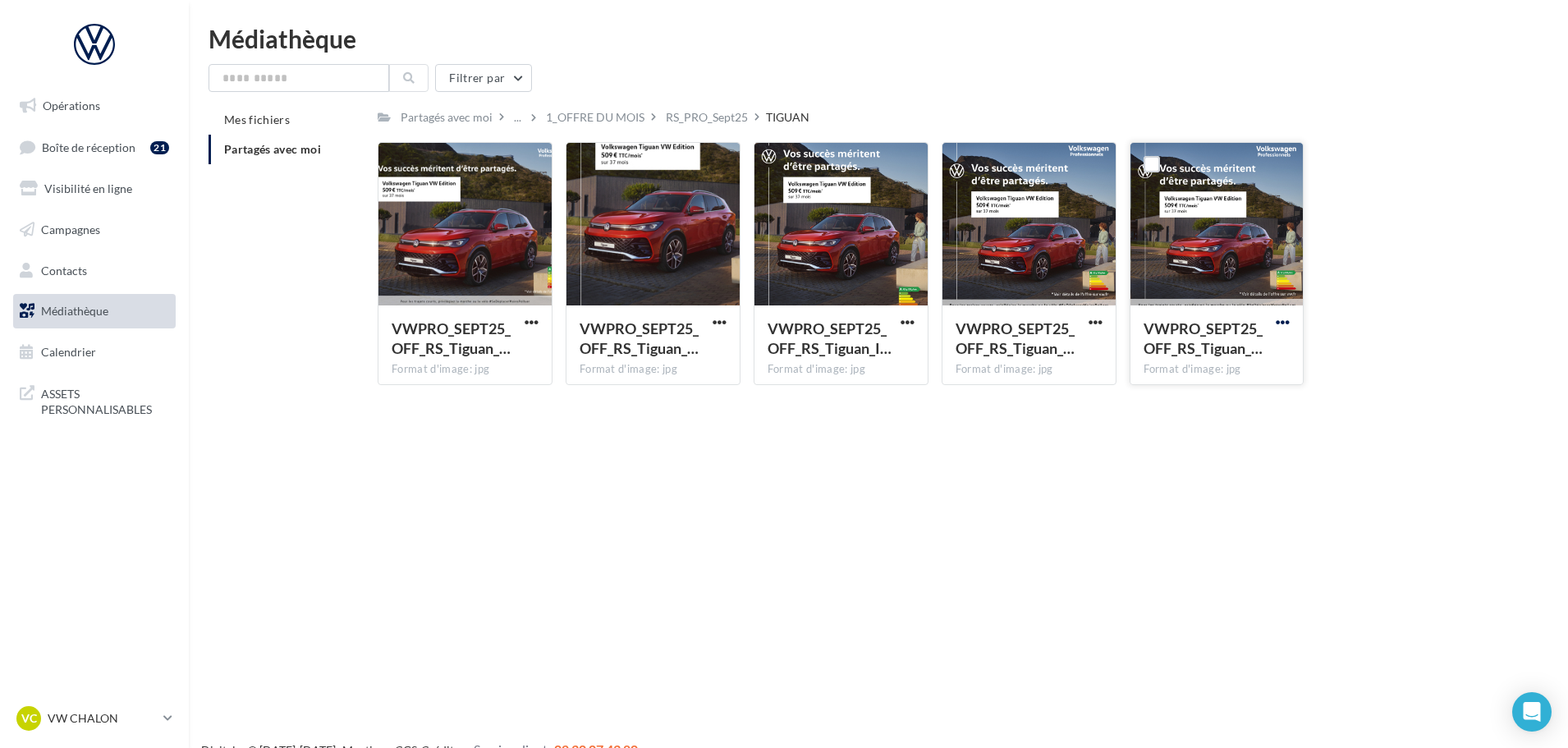
click at [1284, 322] on span "button" at bounding box center [1282, 322] width 14 height 14
click at [1221, 355] on button "Télécharger" at bounding box center [1211, 355] width 164 height 42
click at [721, 123] on div "RS_PRO_Sept25" at bounding box center [706, 117] width 82 height 17
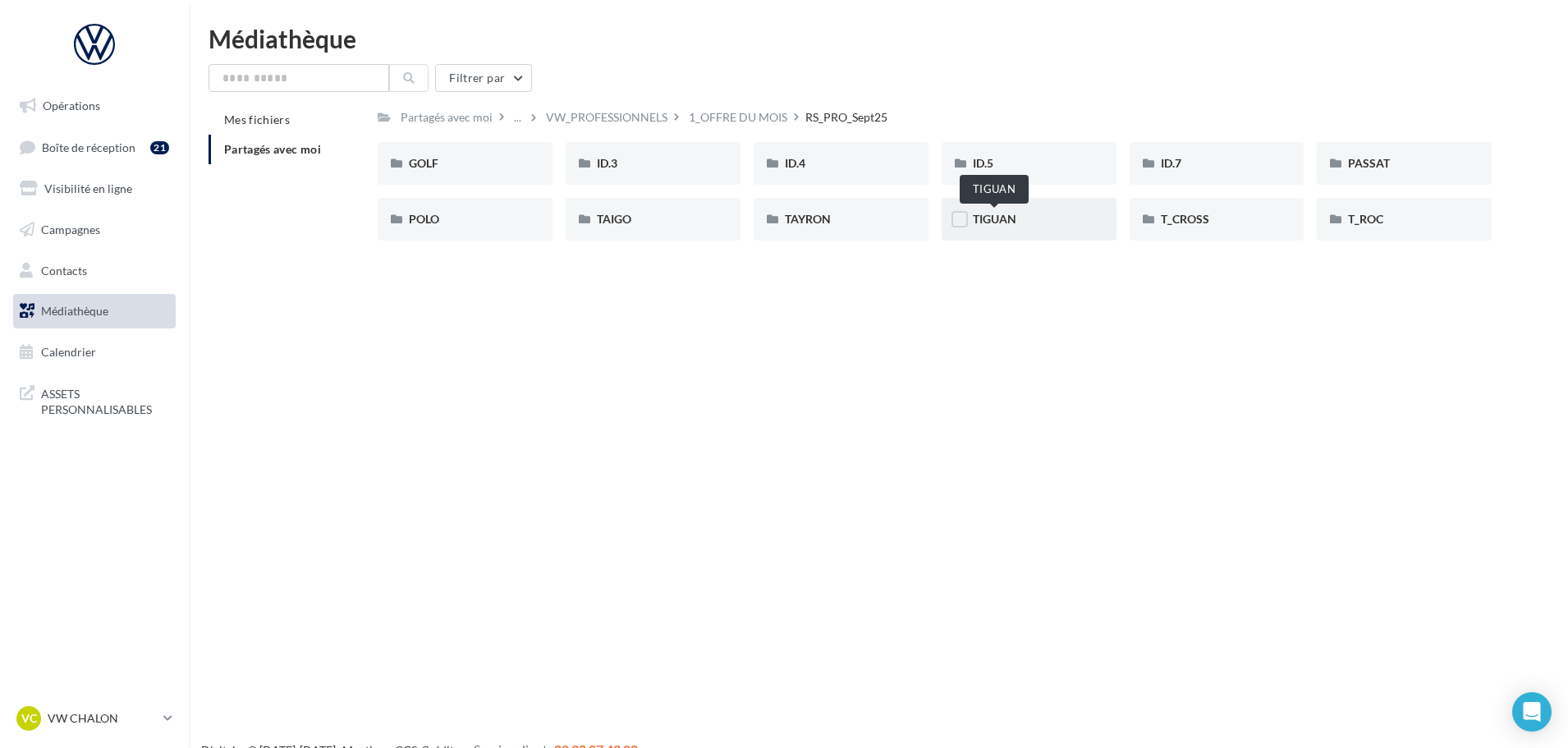
click at [996, 222] on span "TIGUAN" at bounding box center [994, 219] width 43 height 14
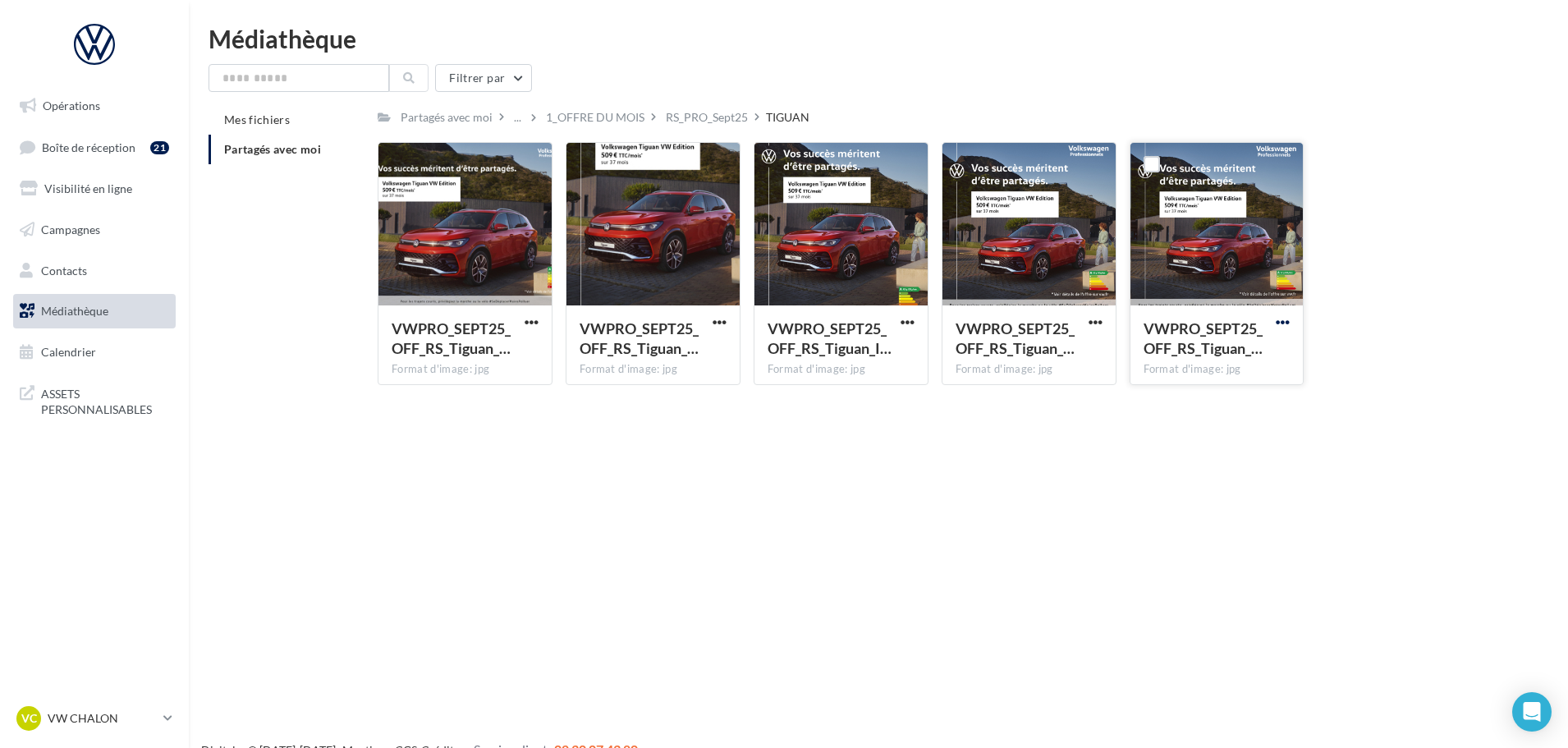
click at [1281, 321] on span "button" at bounding box center [1282, 322] width 14 height 14
click at [1206, 353] on button "Télécharger" at bounding box center [1211, 355] width 164 height 42
click at [719, 119] on div "Le téléchargement va bientôt commencer" at bounding box center [783, 97] width 287 height 44
click at [708, 123] on div "RS_PRO_Sept25" at bounding box center [706, 117] width 82 height 17
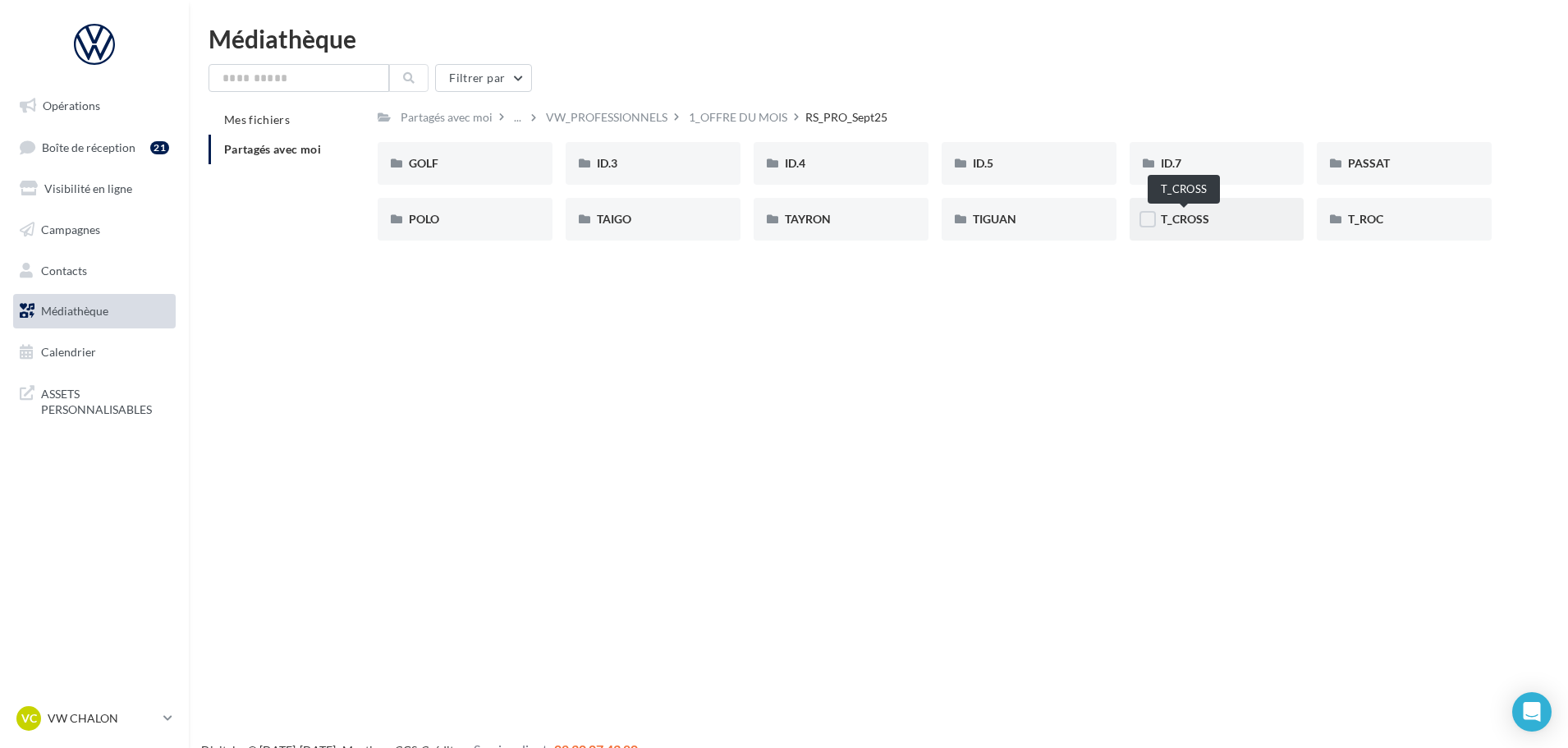
click at [1176, 222] on span "T_CROSS" at bounding box center [1184, 219] width 49 height 14
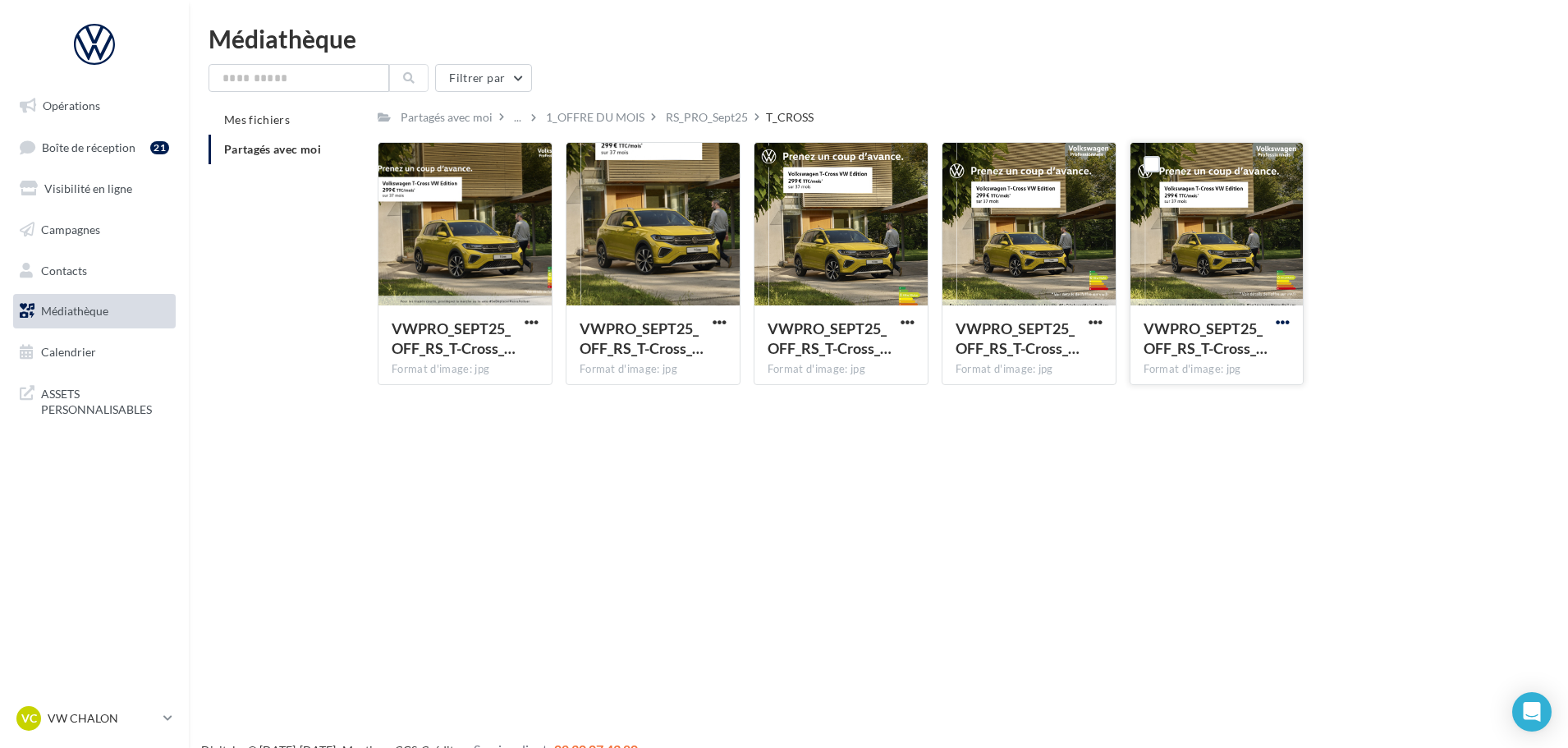
click at [1276, 320] on span "button" at bounding box center [1282, 322] width 14 height 14
click at [1198, 351] on button "Télécharger" at bounding box center [1211, 355] width 164 height 42
click at [714, 129] on div "RS_PRO_Sept25" at bounding box center [706, 116] width 89 height 24
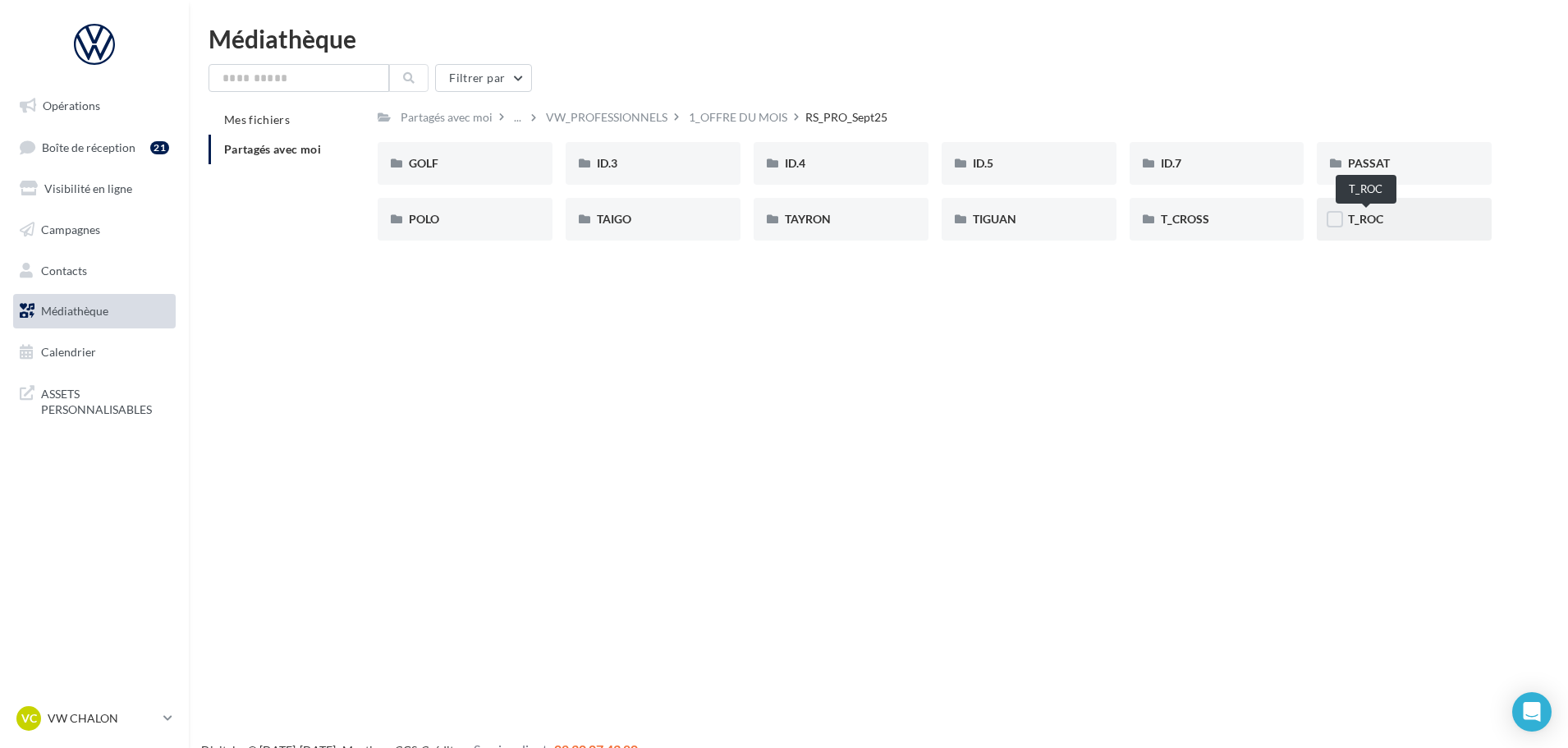
click at [1378, 222] on span "T_ROC" at bounding box center [1365, 219] width 35 height 14
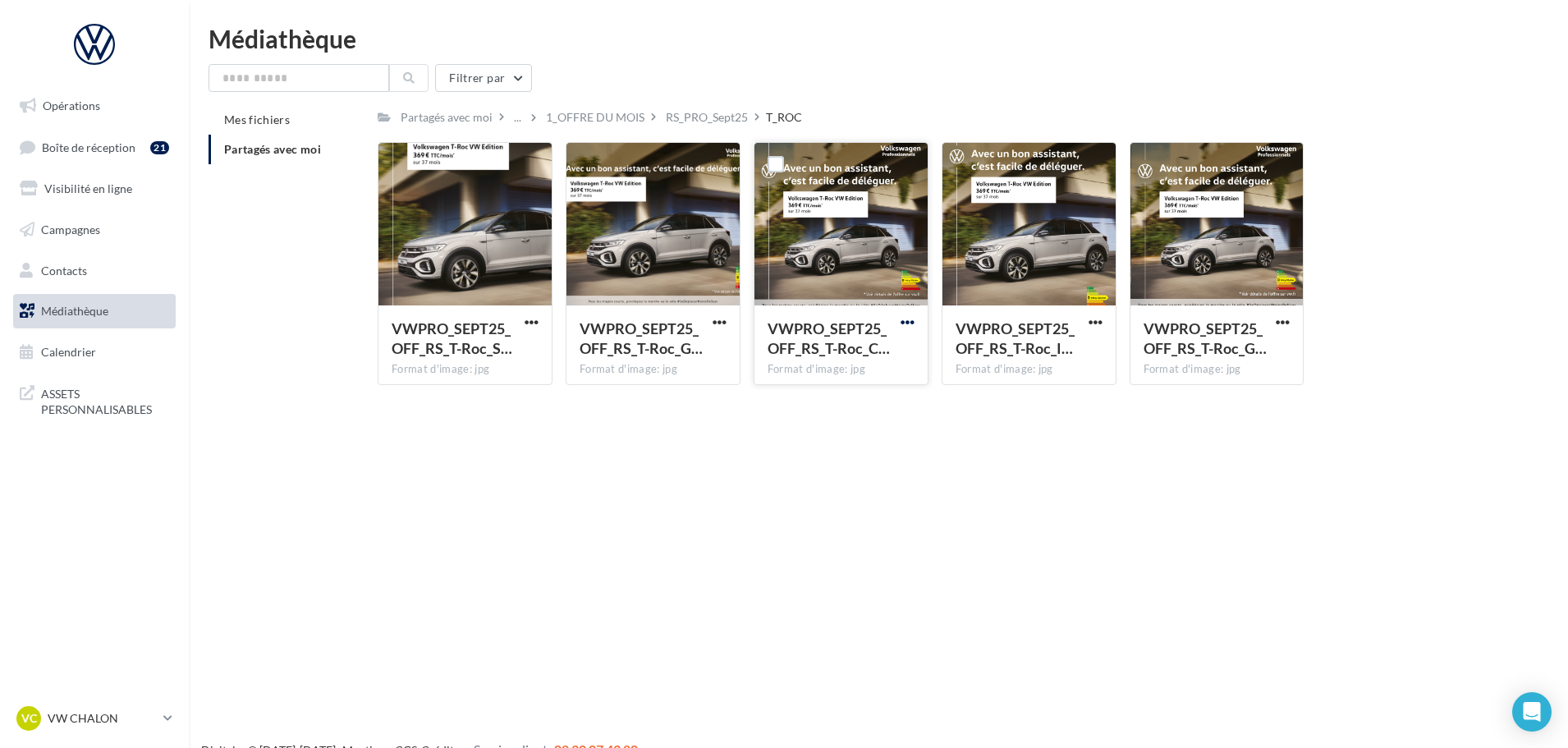
click at [912, 319] on span "button" at bounding box center [907, 322] width 14 height 14
click at [853, 350] on button "Télécharger" at bounding box center [835, 355] width 164 height 42
